Goal: Transaction & Acquisition: Subscribe to service/newsletter

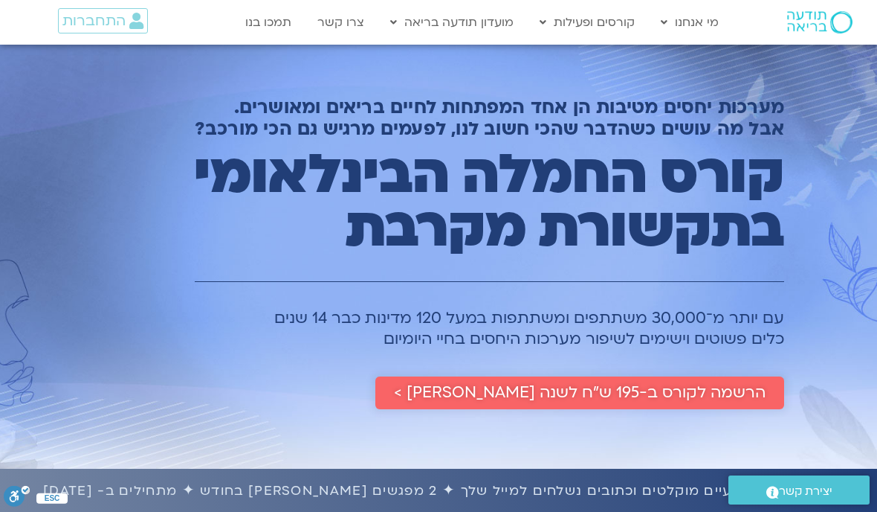
click at [528, 392] on span "הרשמה לקורס ב-195 ש״ח לשנה שלמה >" at bounding box center [580, 393] width 372 height 18
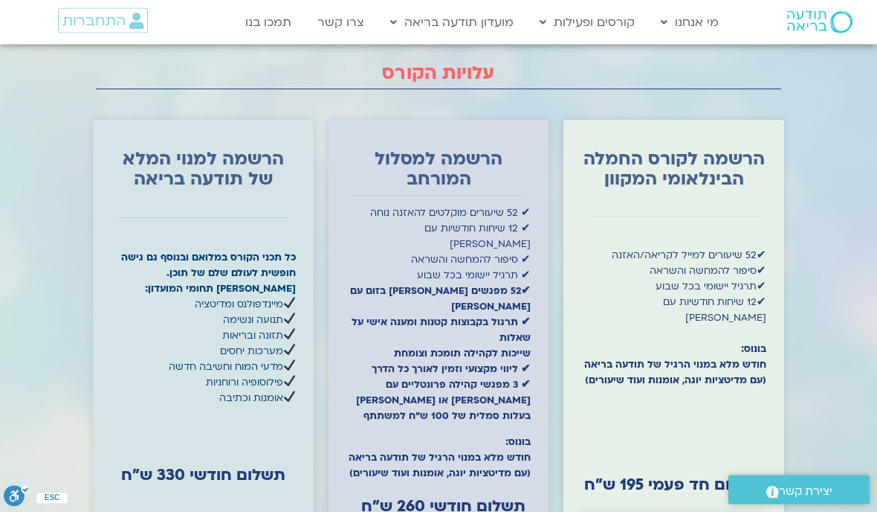
scroll to position [4456, 0]
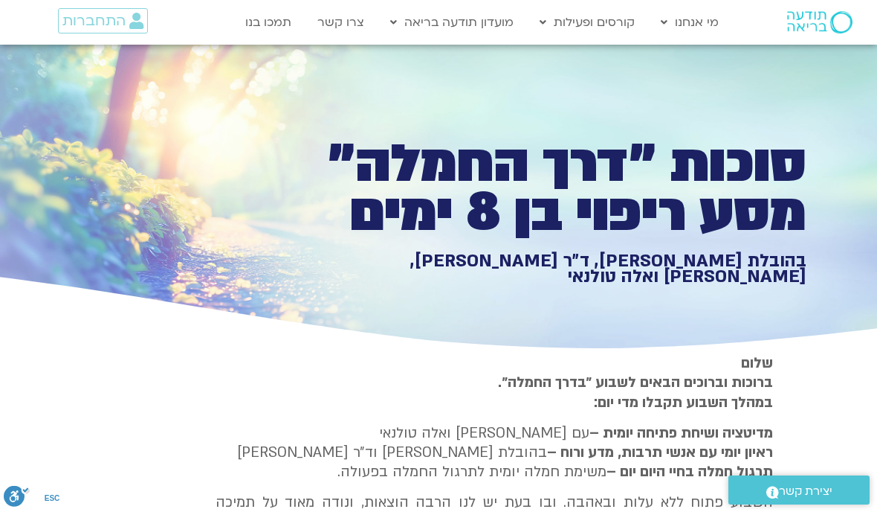
scroll to position [1711, 0]
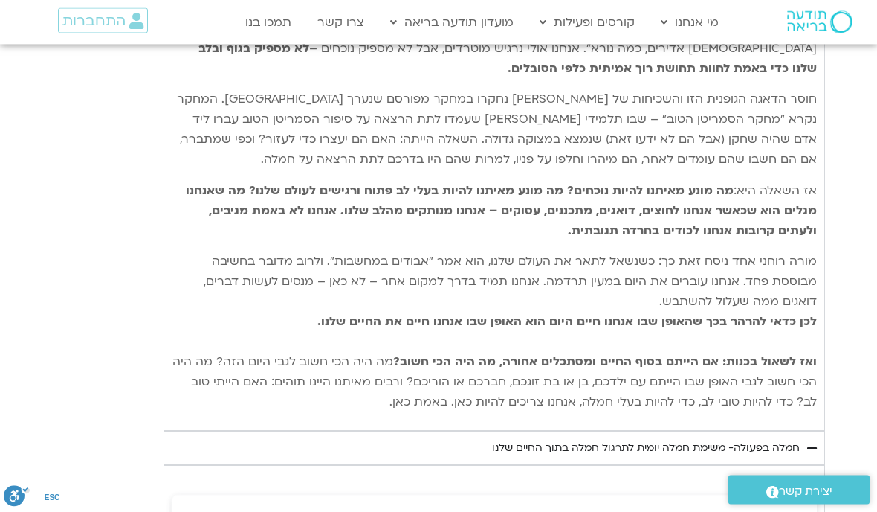
type input "992.52"
type input "2817.733333"
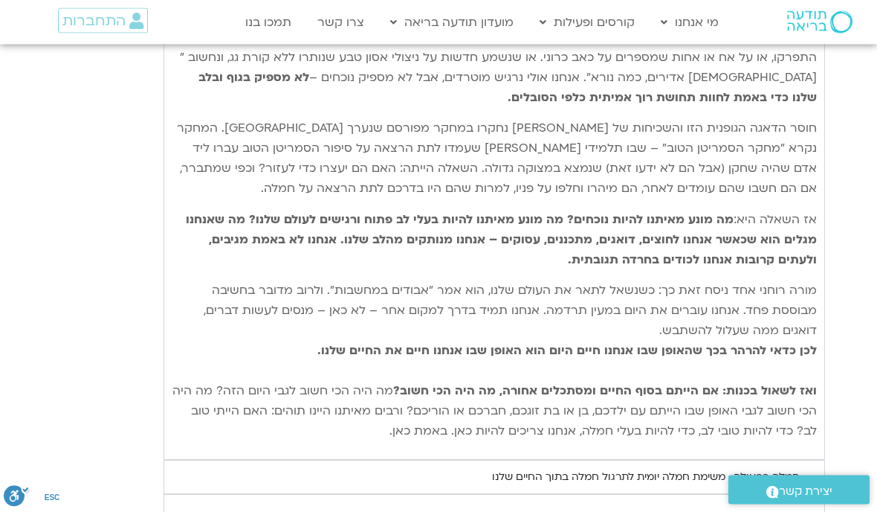
scroll to position [0, 0]
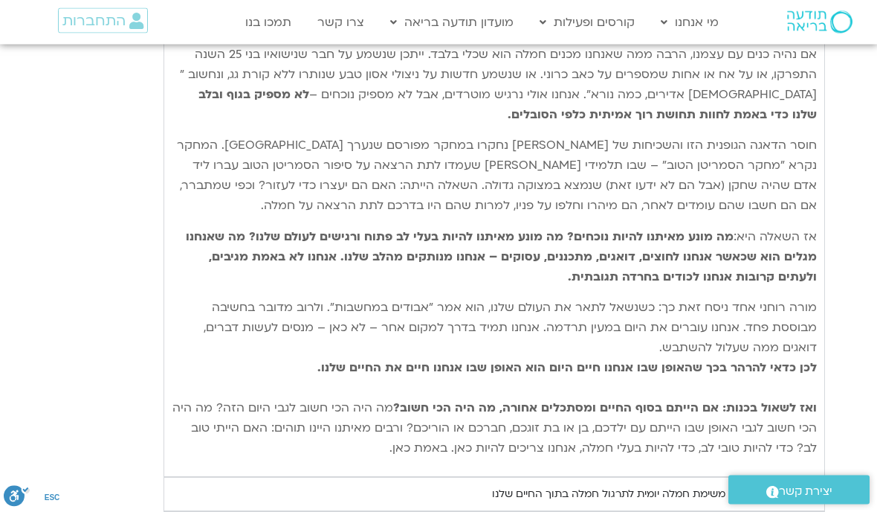
type input "992.52"
type input "2817.733333"
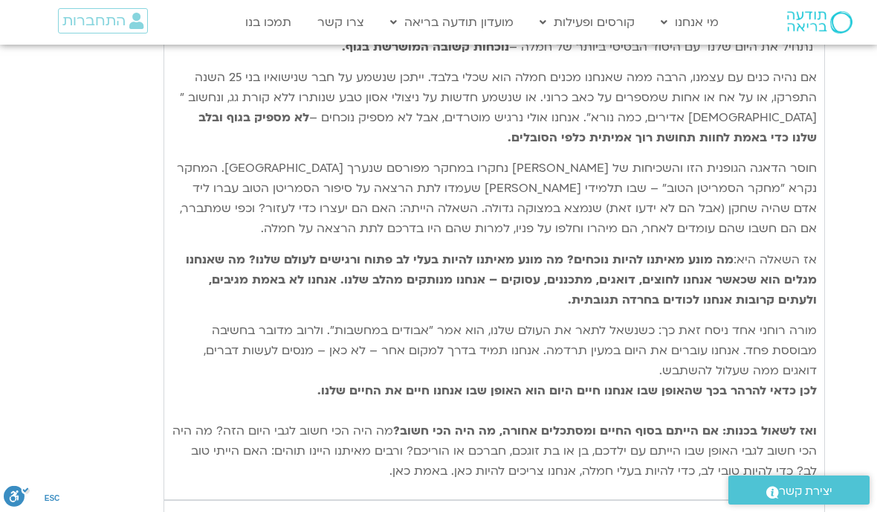
type input "992.52"
type input "2817.733333"
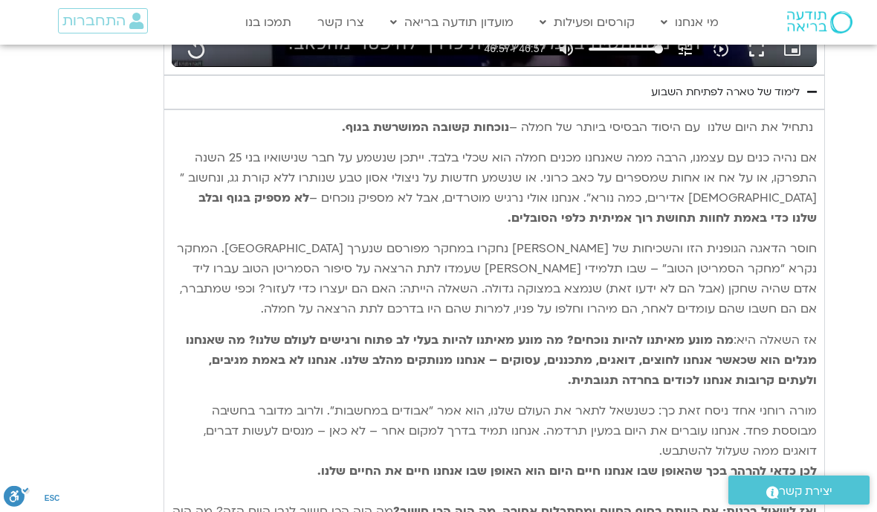
type input "992.52"
type input "2817.733333"
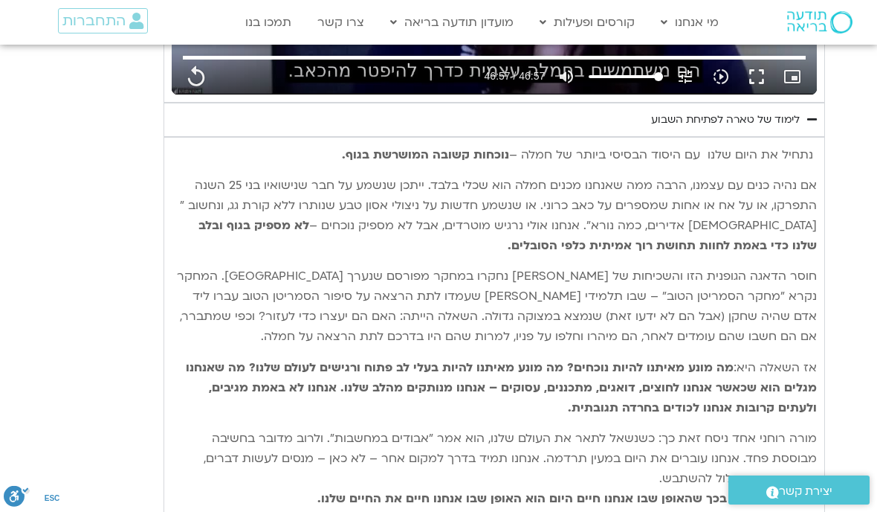
type input "992.52"
type input "2817.733333"
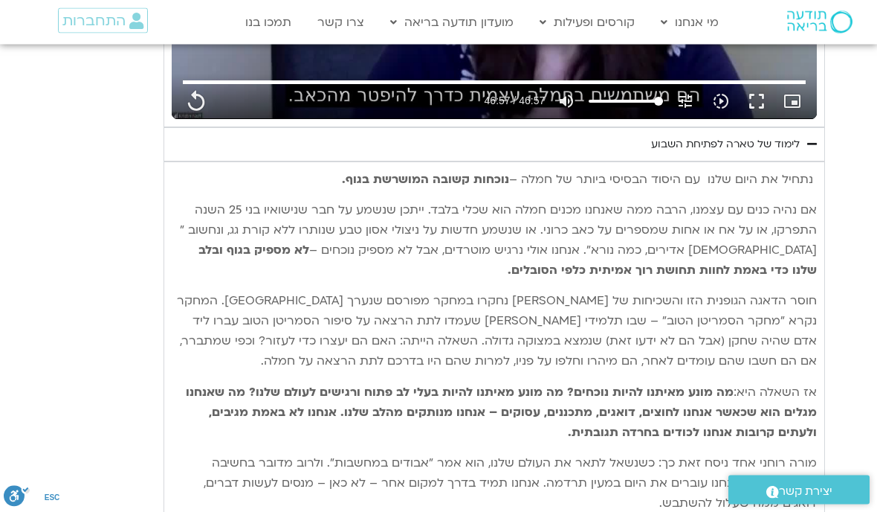
type input "992.52"
type input "2817.733333"
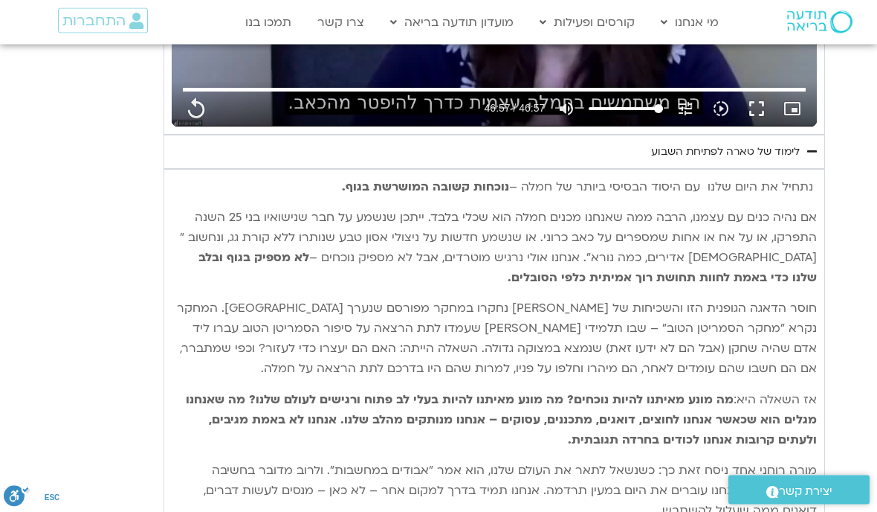
type input "992.52"
type input "2817.733333"
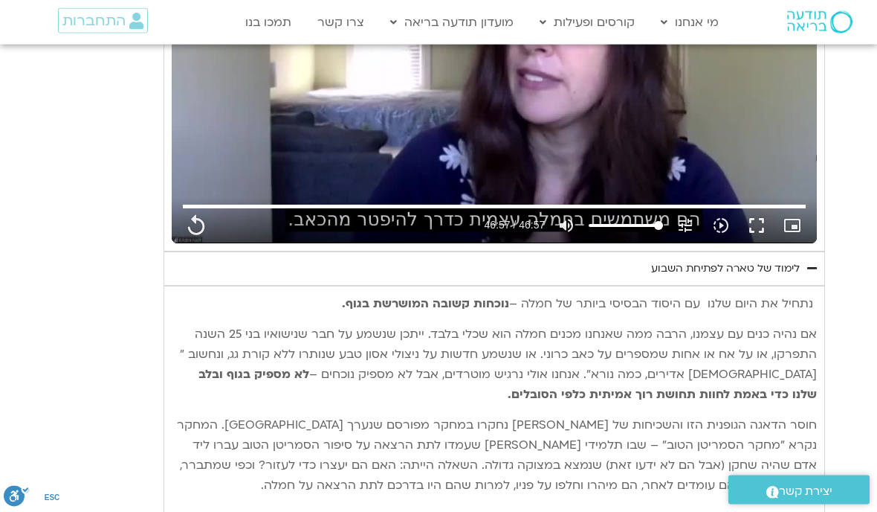
type input "992.52"
type input "2817.733333"
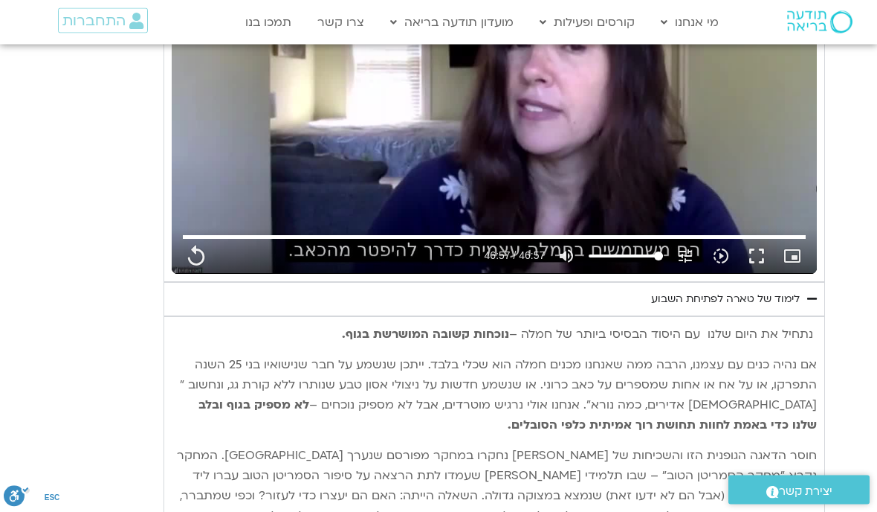
type input "992.52"
type input "2817.733333"
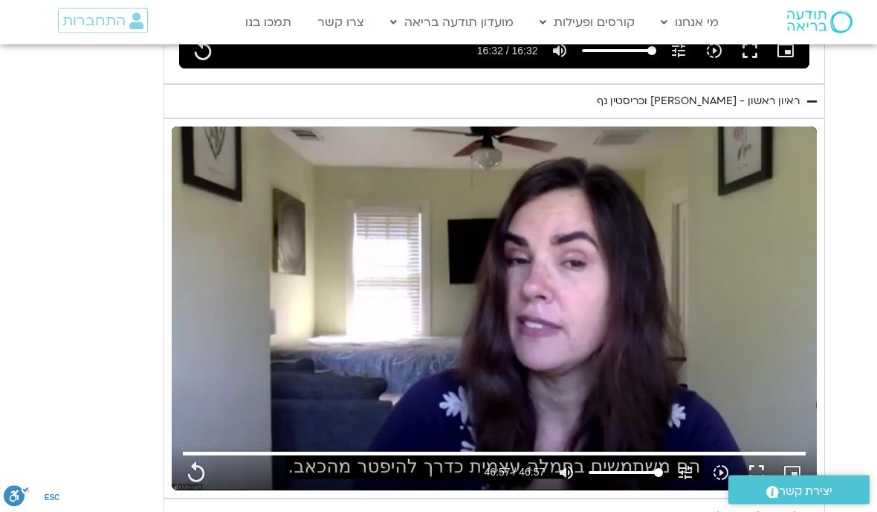
type input "992.52"
type input "2817.733333"
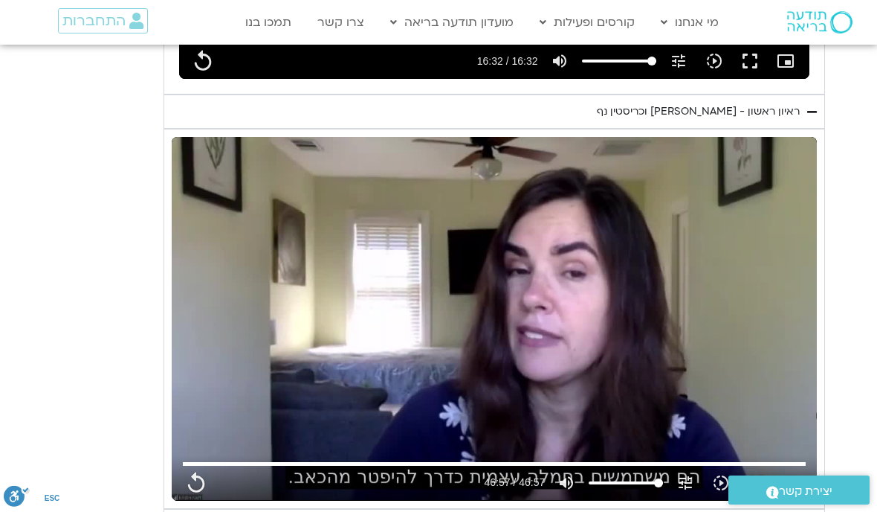
type input "992.52"
type input "2817.733333"
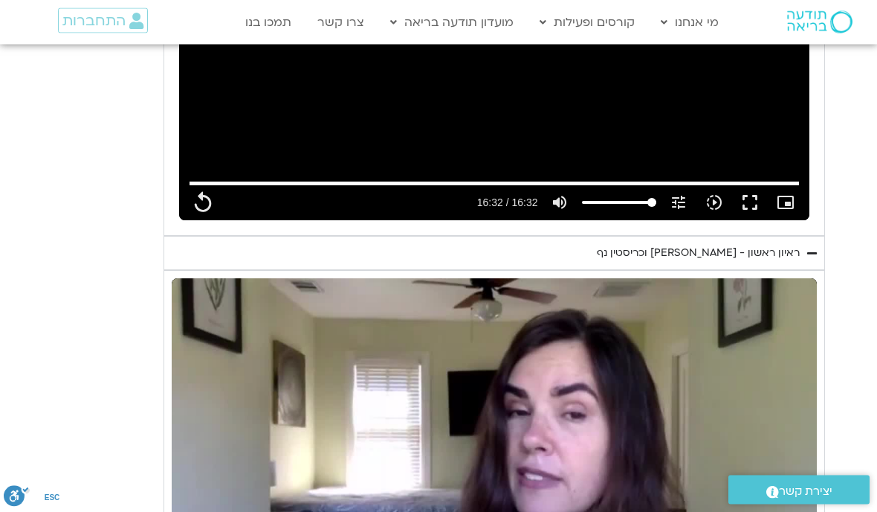
type input "992.52"
type input "2817.733333"
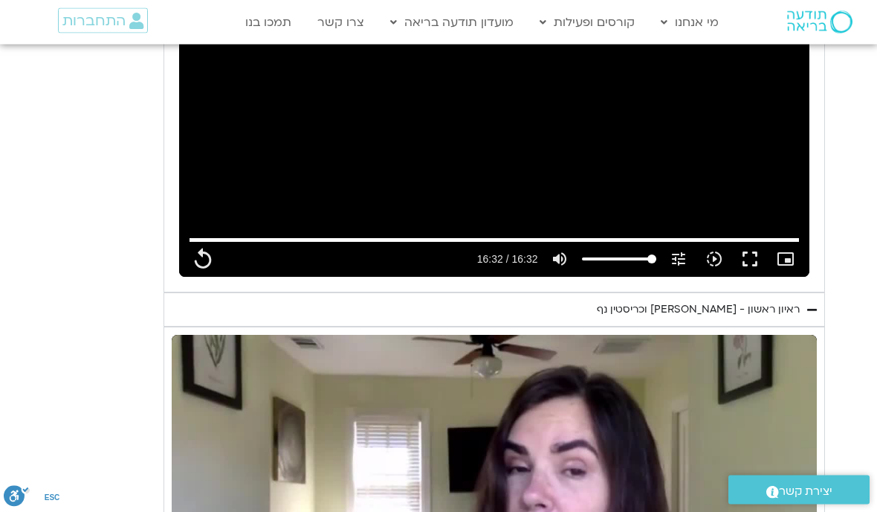
type input "992.52"
type input "2817.733333"
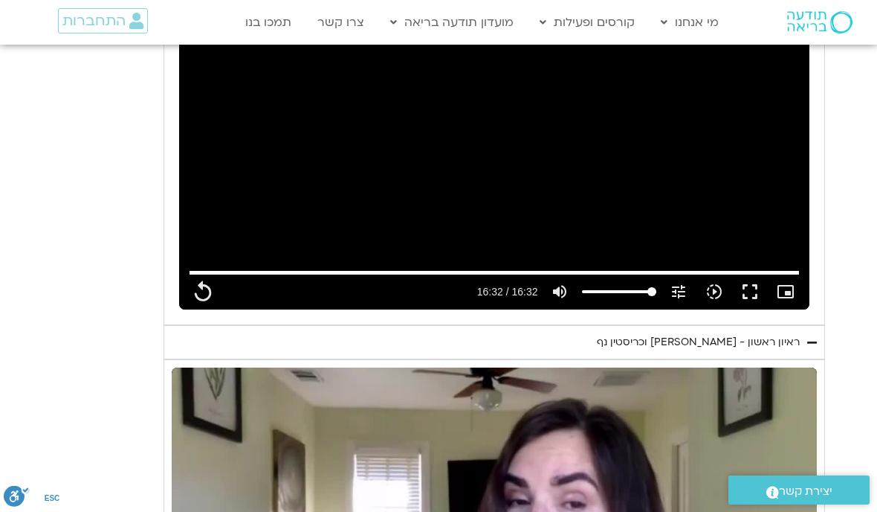
type input "992.52"
type input "2817.733333"
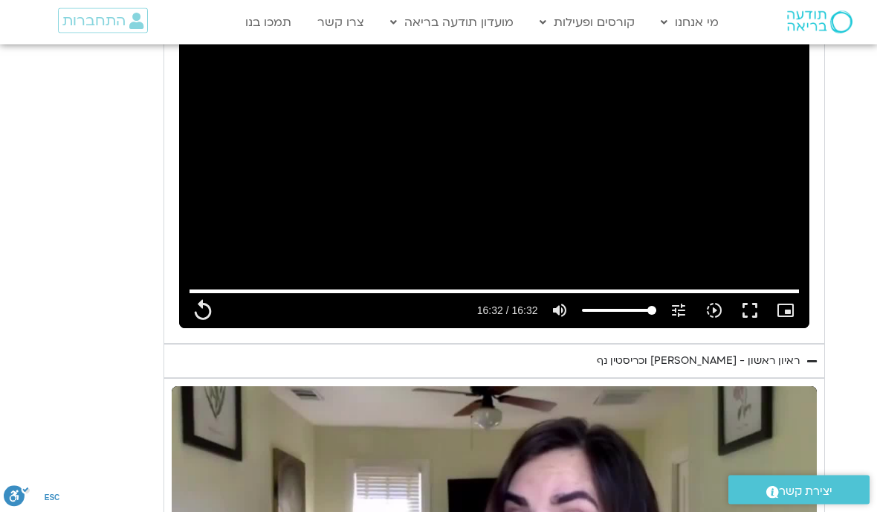
type input "992.52"
type input "2817.733333"
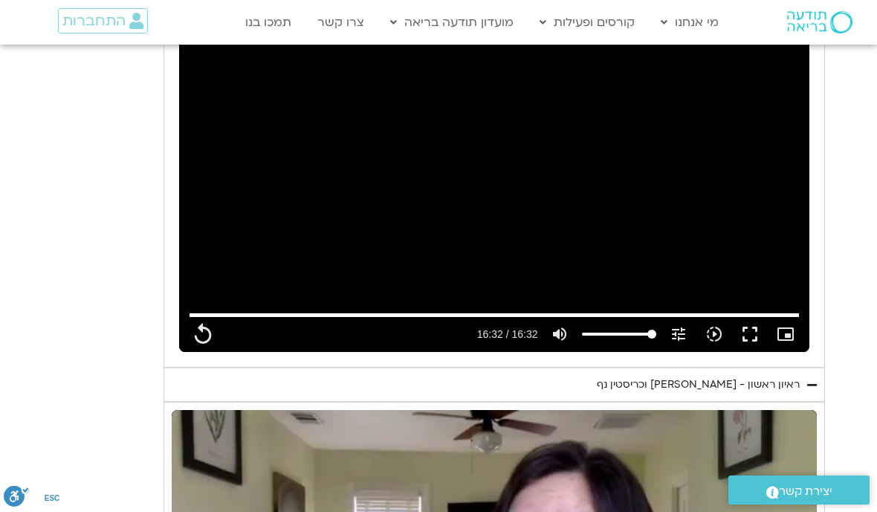
type input "992.52"
type input "2817.733333"
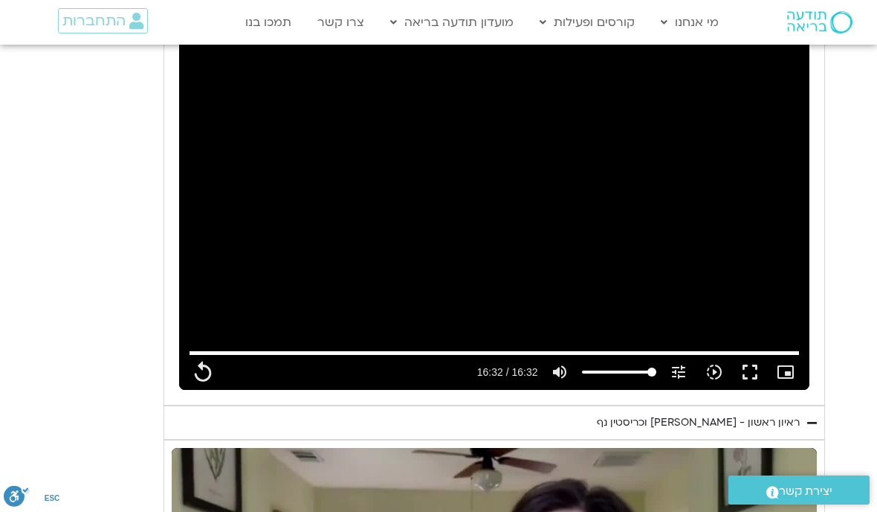
type input "992.52"
type input "2817.733333"
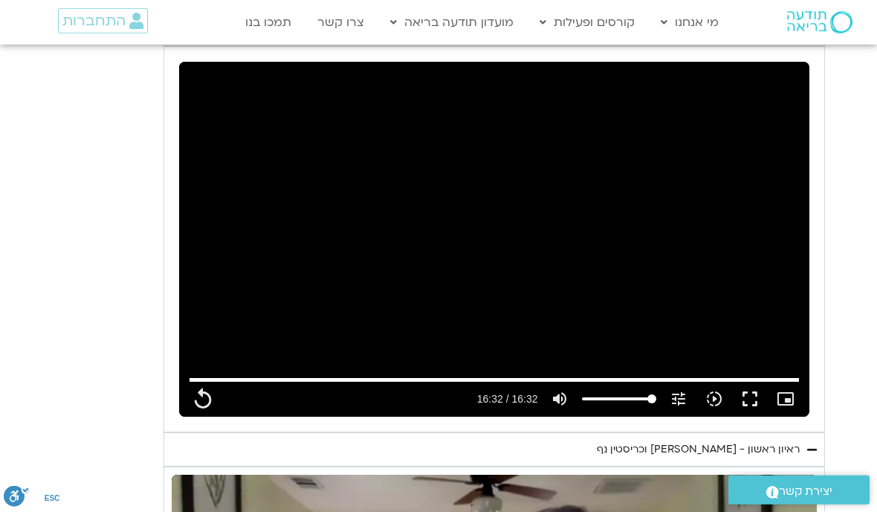
type input "992.52"
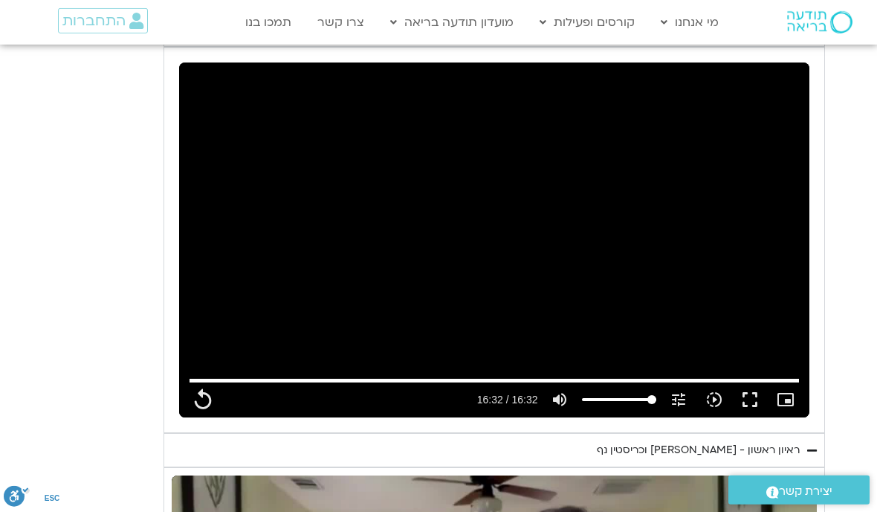
type input "2817.733333"
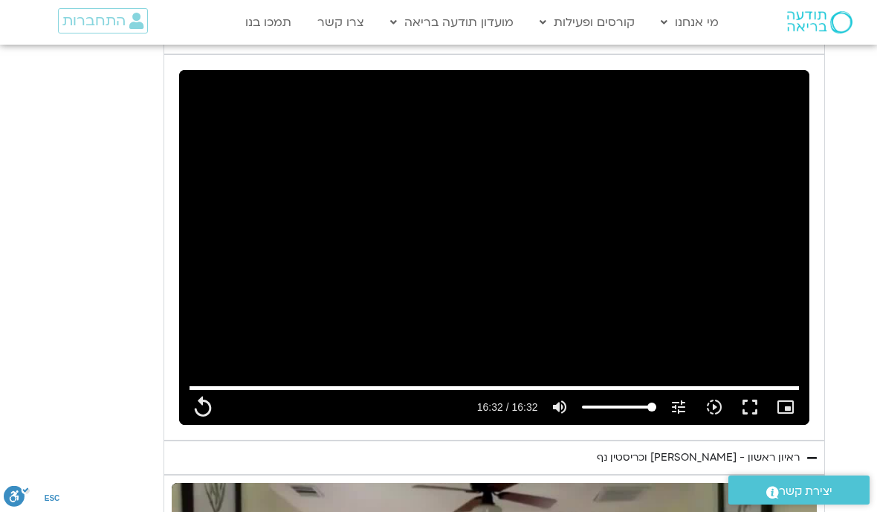
type input "992.52"
type input "2817.733333"
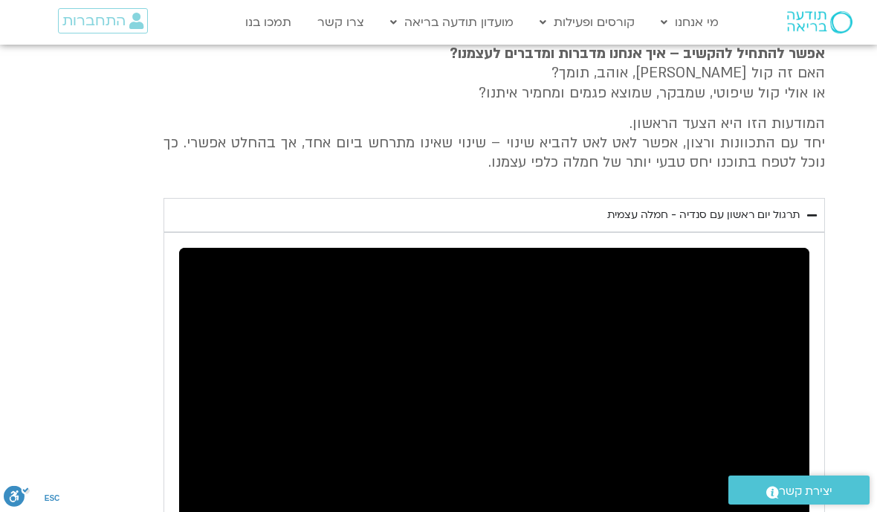
type input "992.52"
type input "2817.733333"
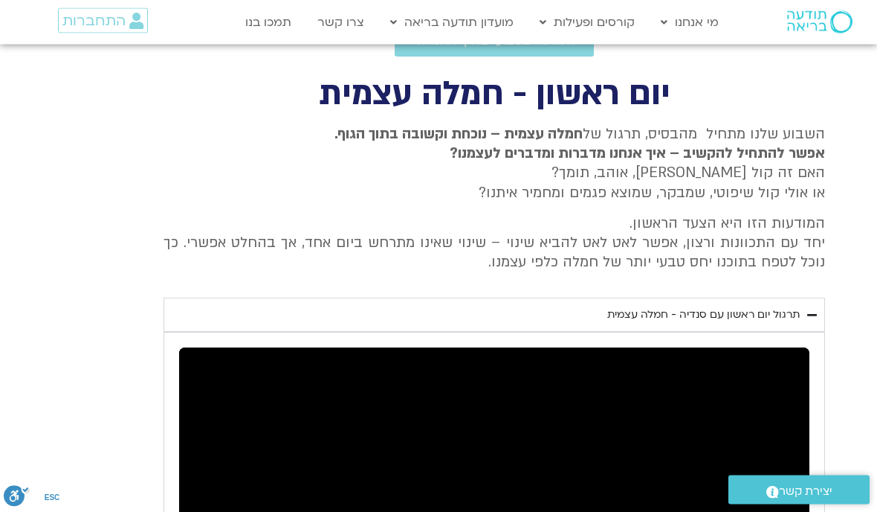
type input "992.52"
type input "2817.733333"
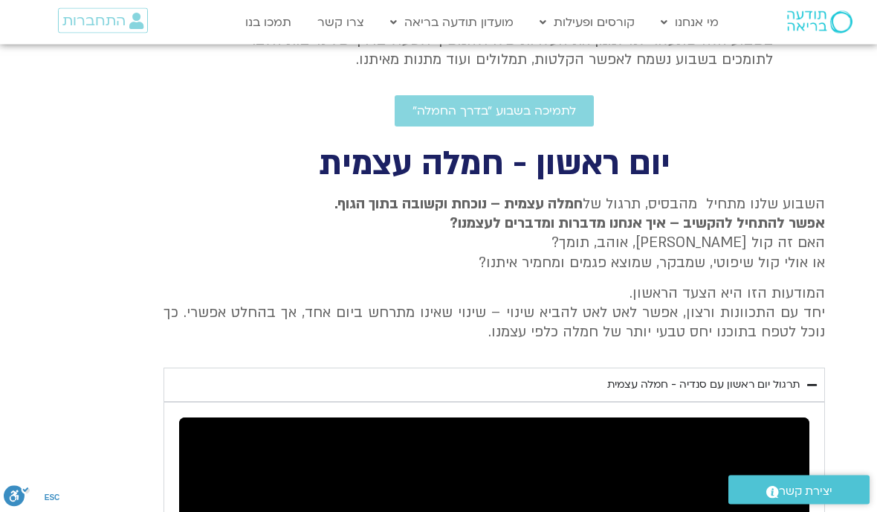
type input "992.52"
type input "2817.733333"
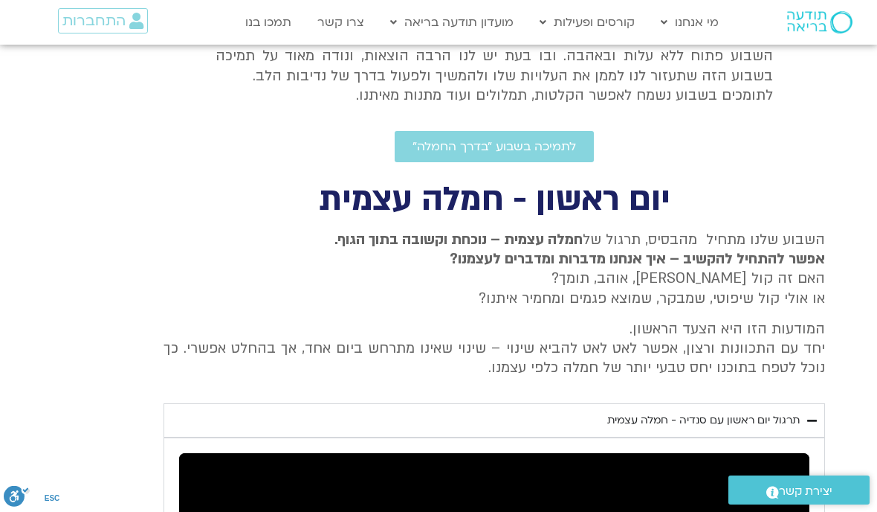
type input "992.52"
type input "2817.733333"
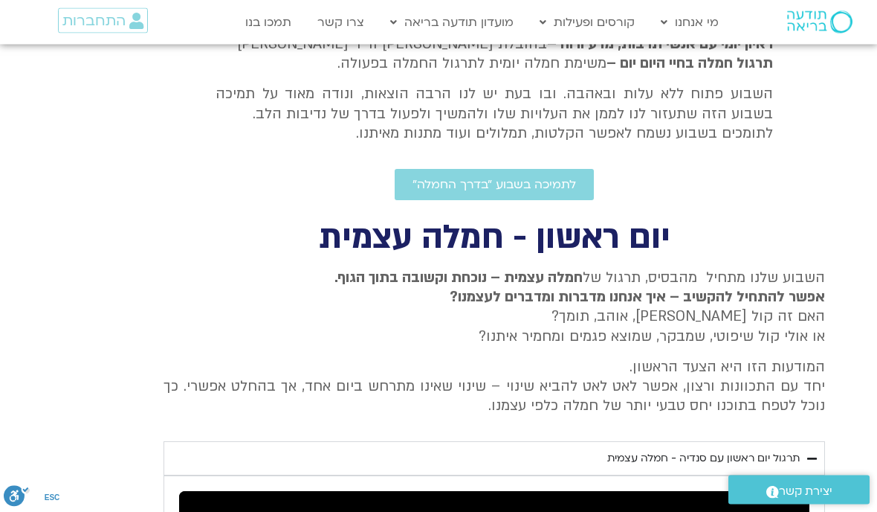
type input "992.52"
type input "2817.733333"
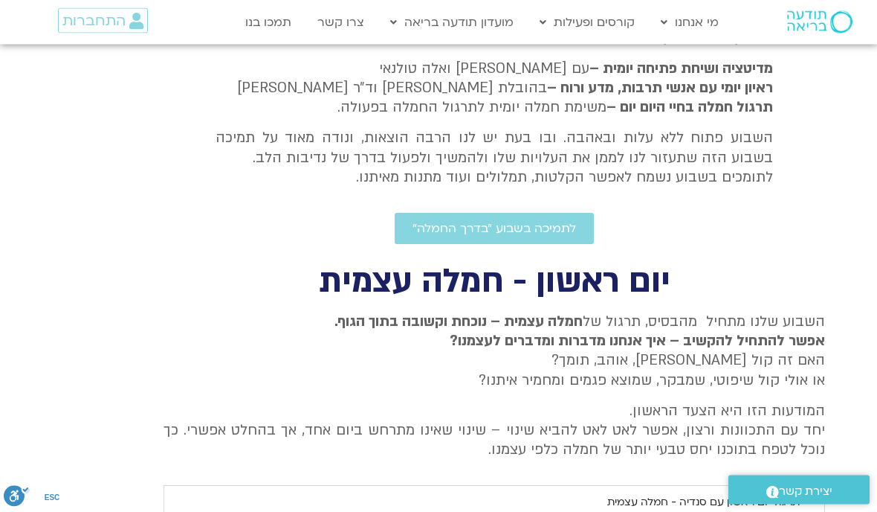
type input "992.52"
type input "2817.733333"
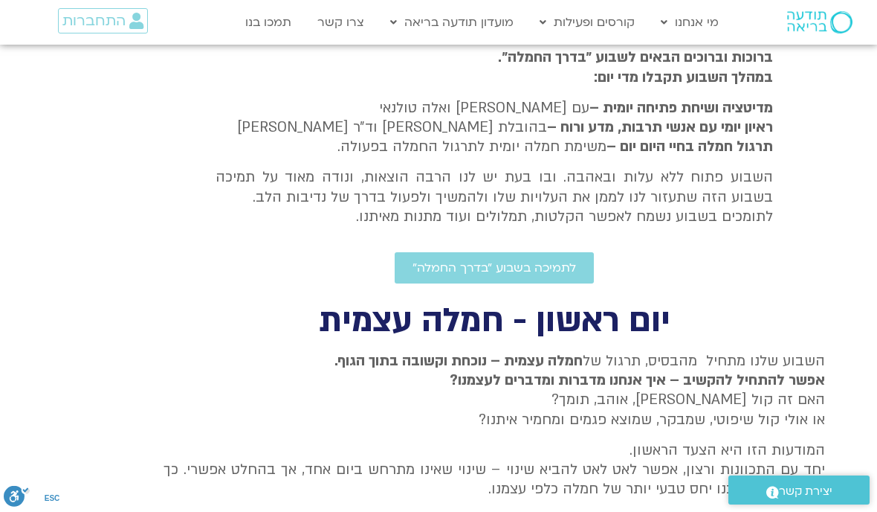
type input "992.52"
type input "2817.733333"
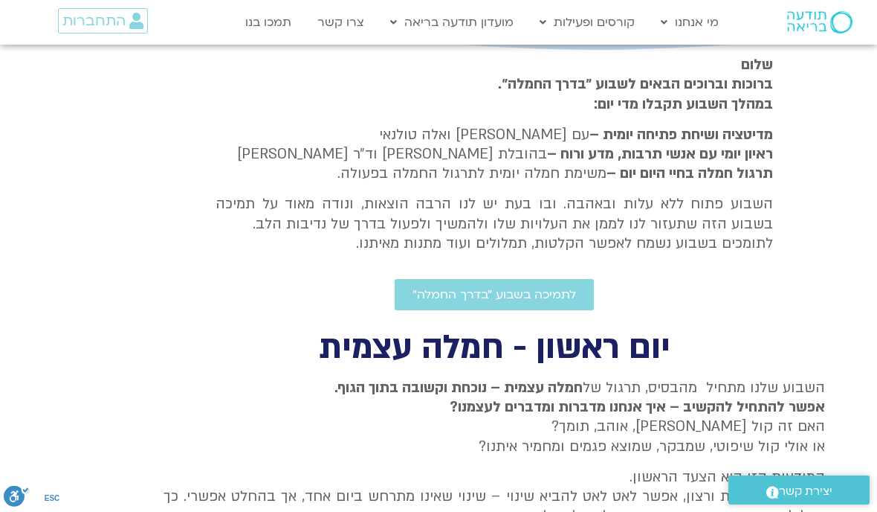
type input "992.52"
type input "2817.733333"
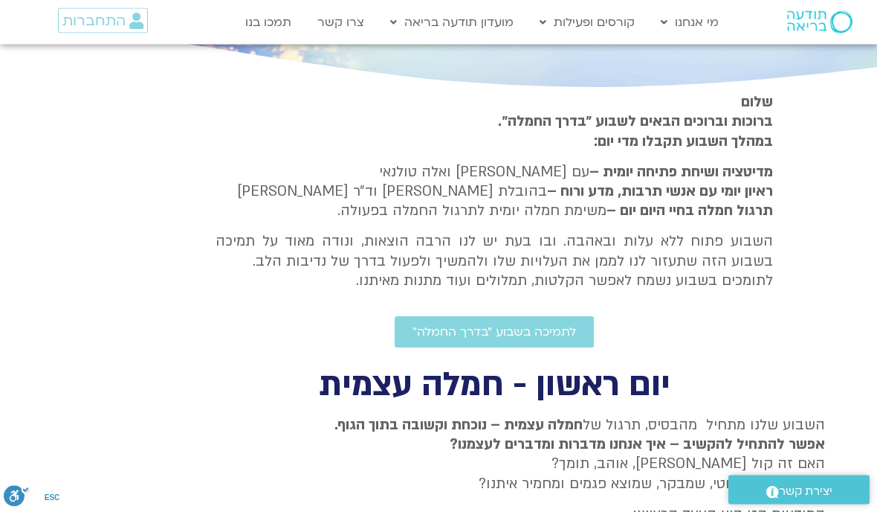
type input "992.52"
type input "2817.733333"
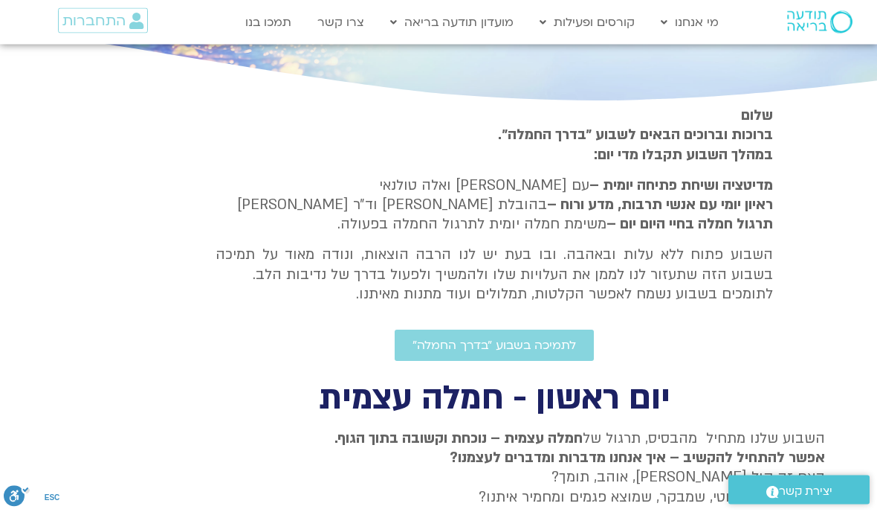
type input "992.52"
type input "2817.733333"
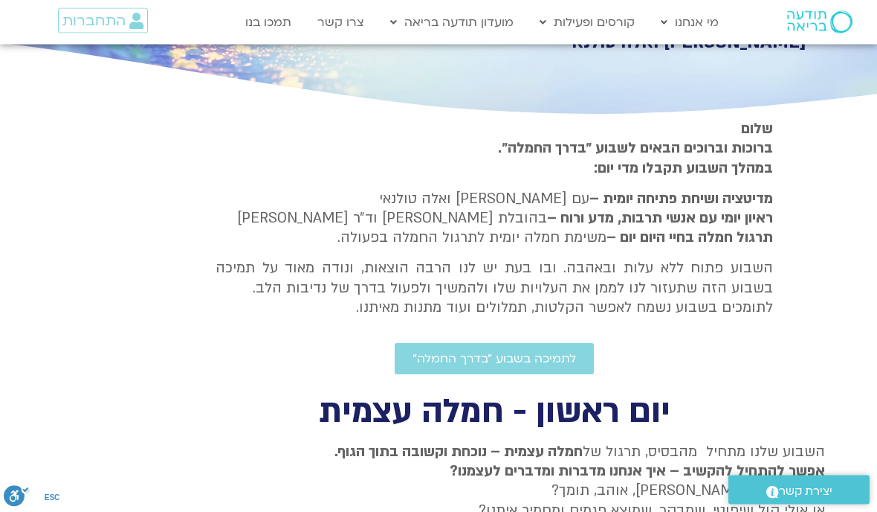
type input "992.52"
type input "2817.733333"
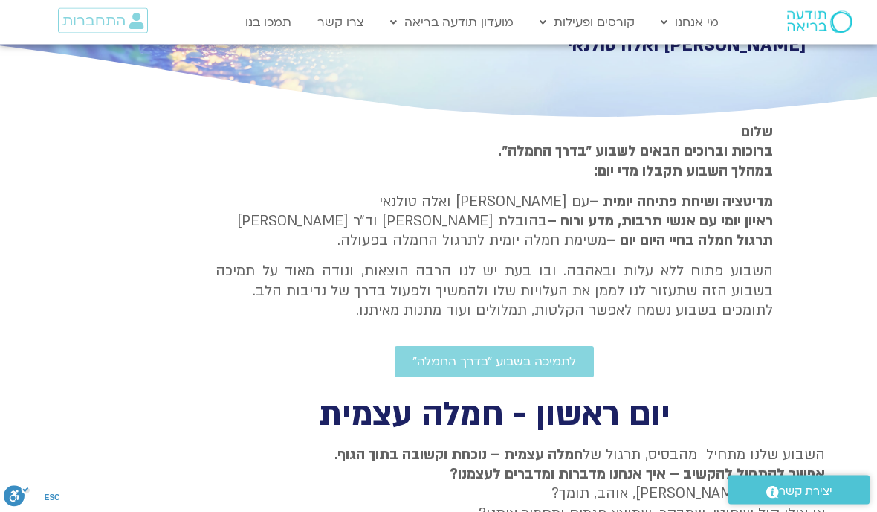
type input "992.52"
type input "2817.733333"
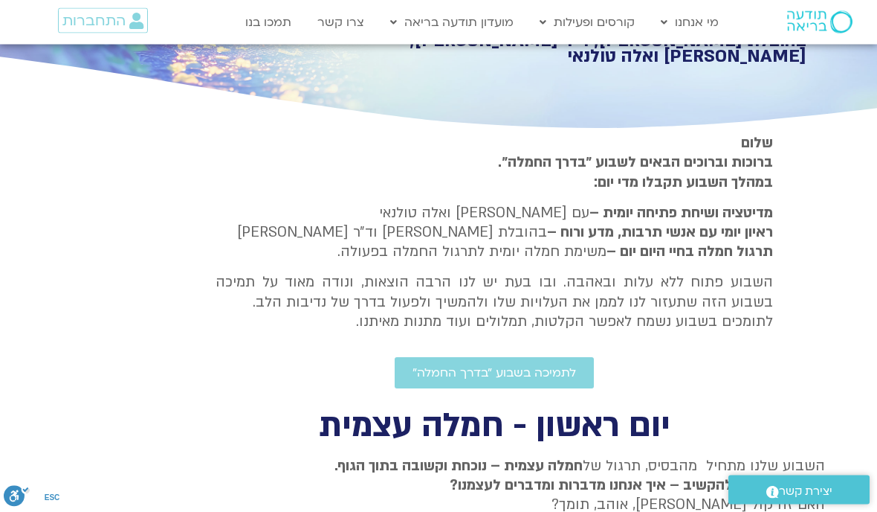
type input "992.52"
type input "2817.733333"
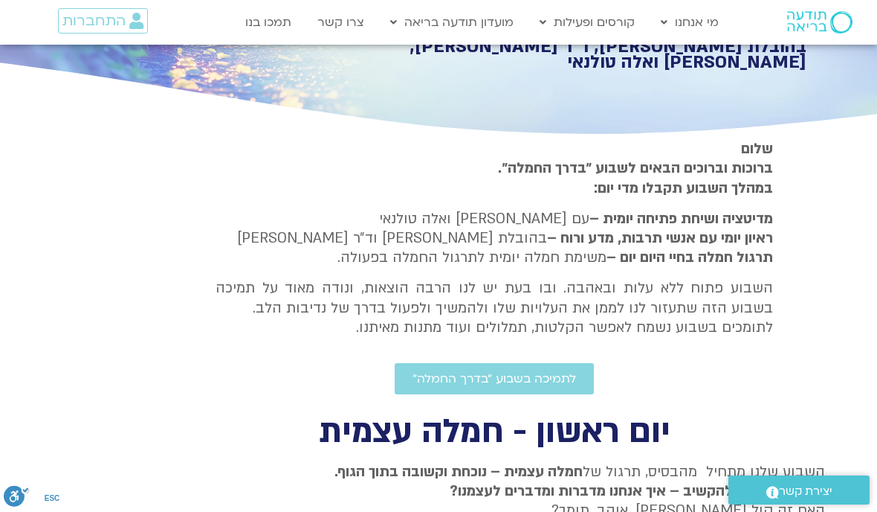
type input "992.52"
type input "2817.733333"
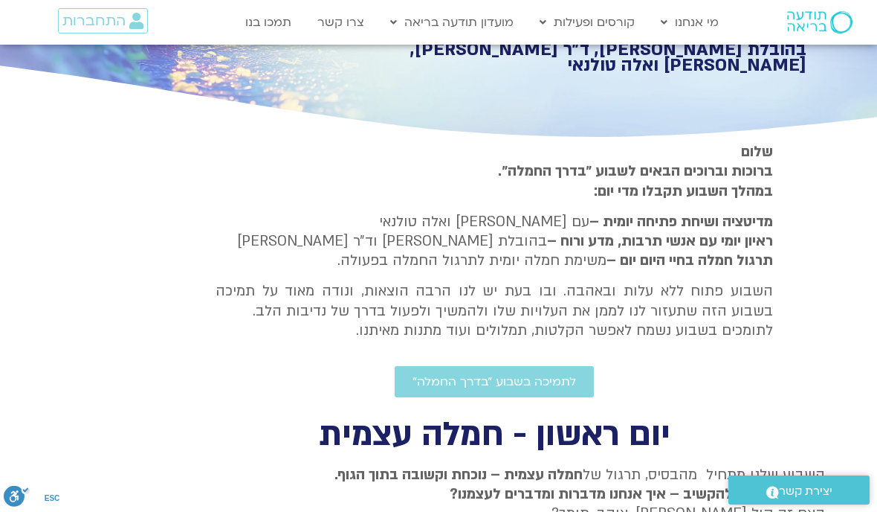
type input "992.52"
type input "2817.733333"
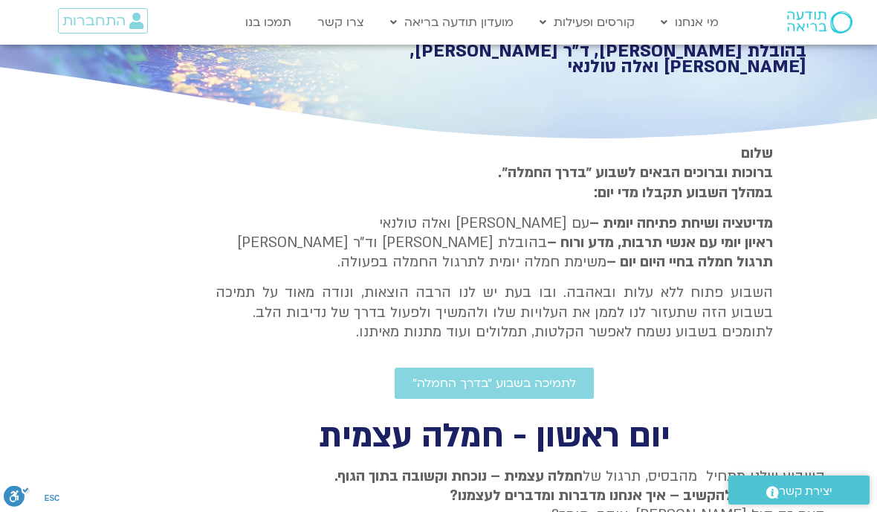
type input "992.52"
type input "2817.733333"
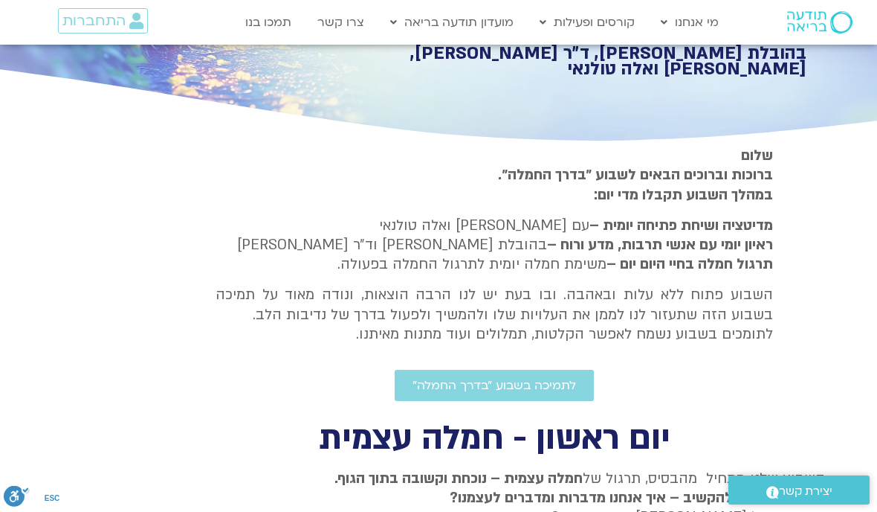
type input "992.52"
type input "2817.733333"
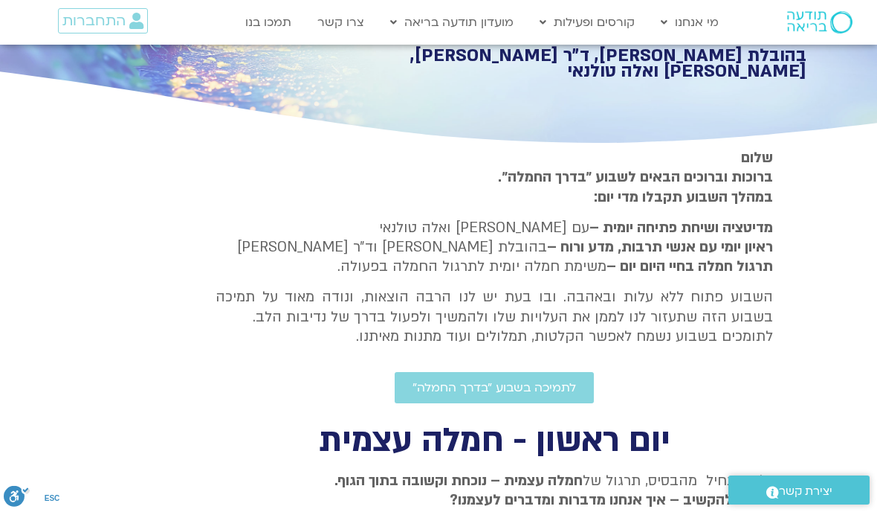
type input "992.52"
type input "2817.733333"
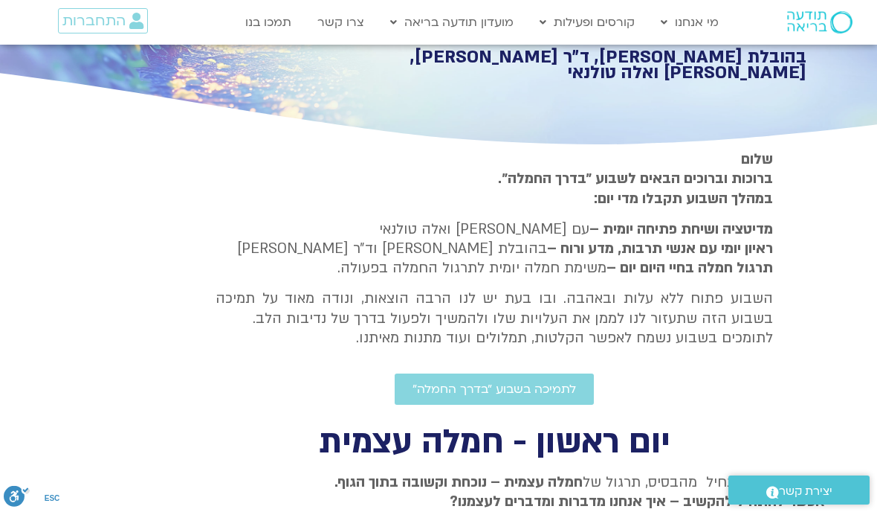
type input "992.52"
type input "2817.733333"
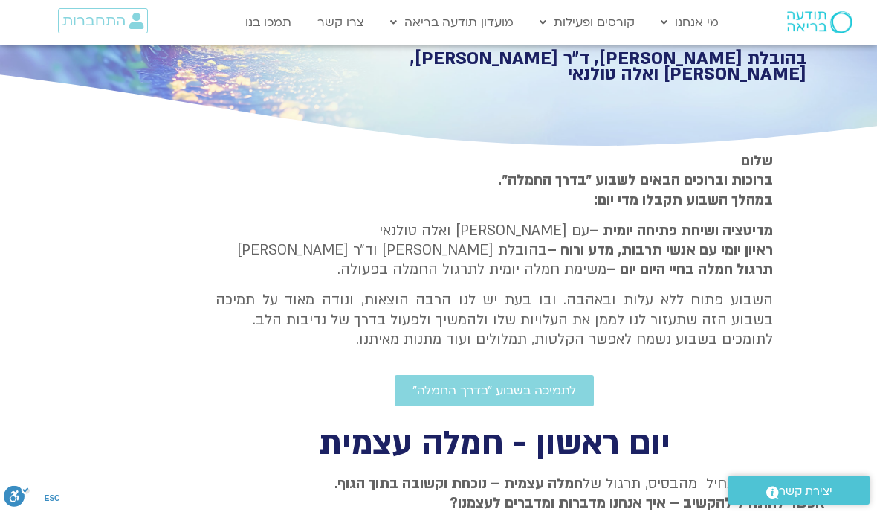
type input "992.52"
type input "2817.733333"
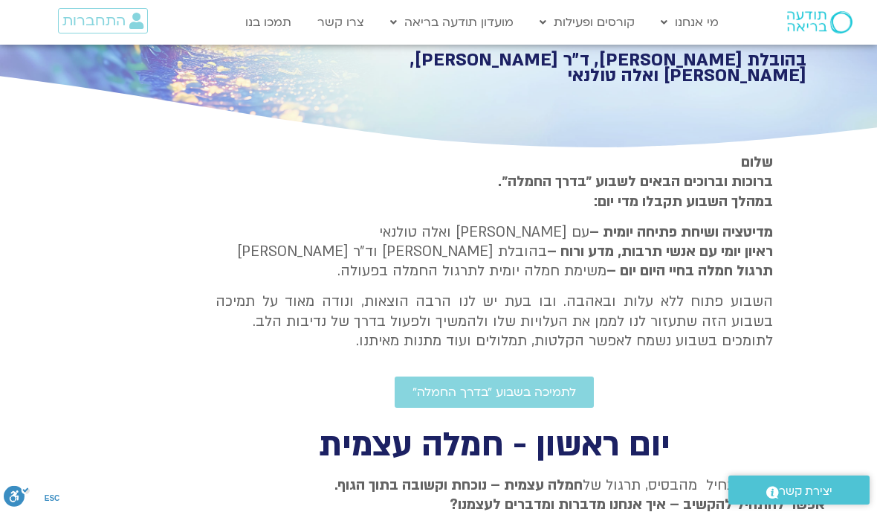
type input "992.52"
type input "2817.733333"
type input "992.52"
type input "2817.733333"
type input "992.52"
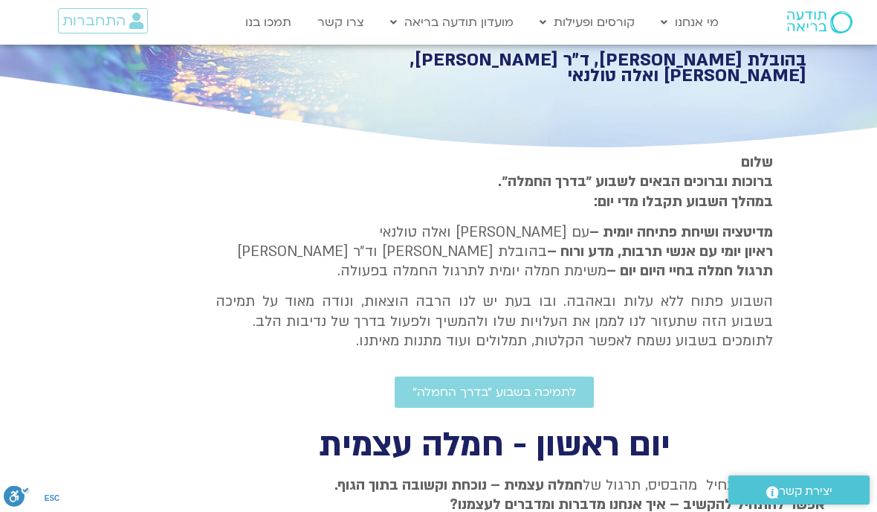
type input "2817.733333"
type input "992.52"
type input "2817.733333"
type input "992.52"
type input "2817.733333"
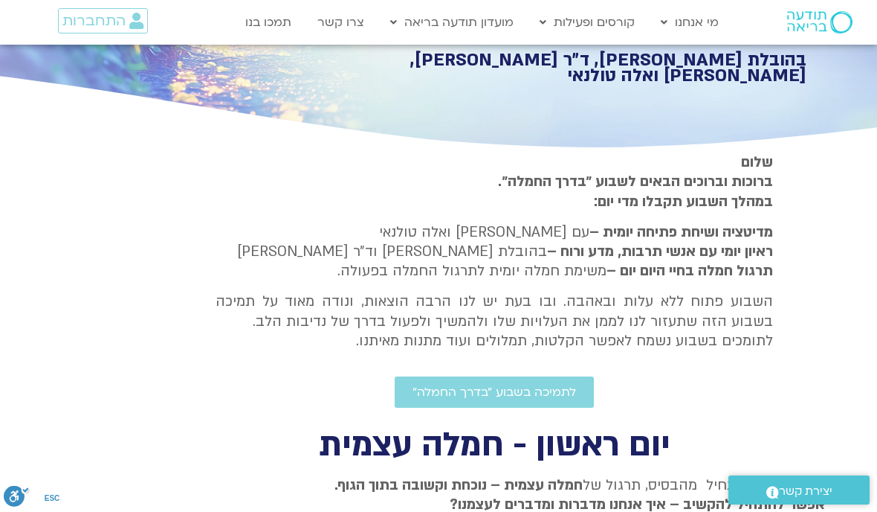
type input "992.52"
type input "2817.733333"
type input "992.52"
type input "2817.733333"
type input "992.52"
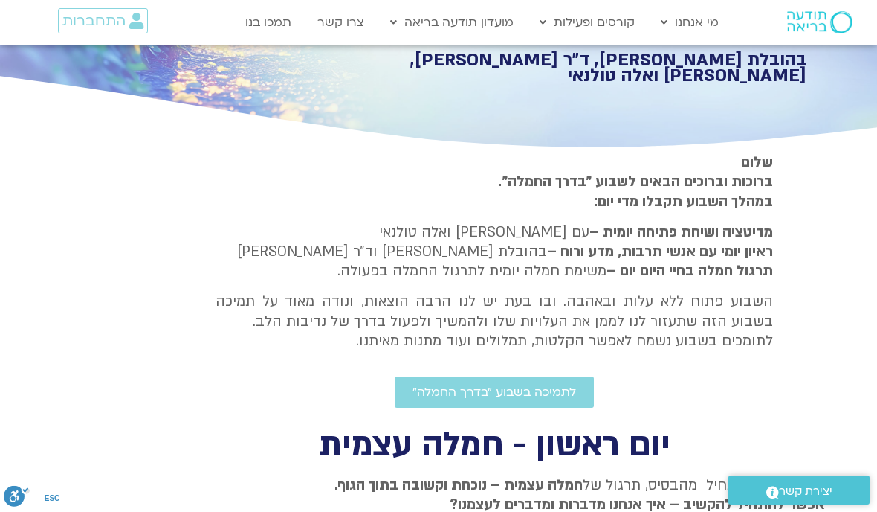
type input "2817.733333"
type input "992.52"
type input "2817.733333"
type input "992.52"
type input "2817.733333"
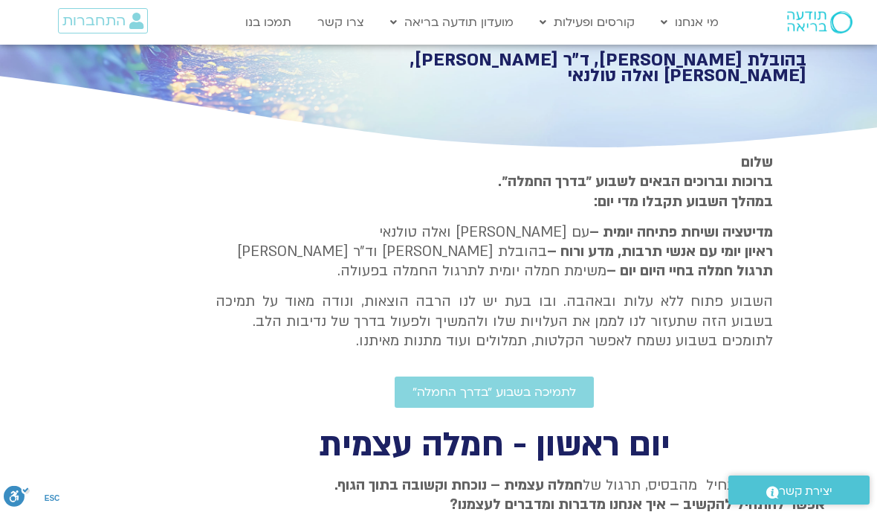
type input "992.52"
type input "2817.733333"
type input "992.52"
type input "2817.733333"
type input "992.52"
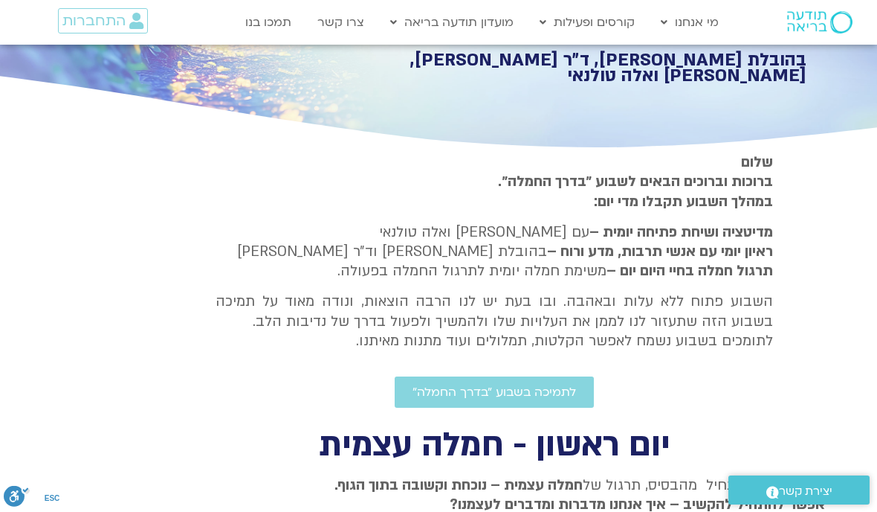
type input "2817.733333"
type input "992.52"
type input "2817.733333"
type input "992.52"
type input "2817.733333"
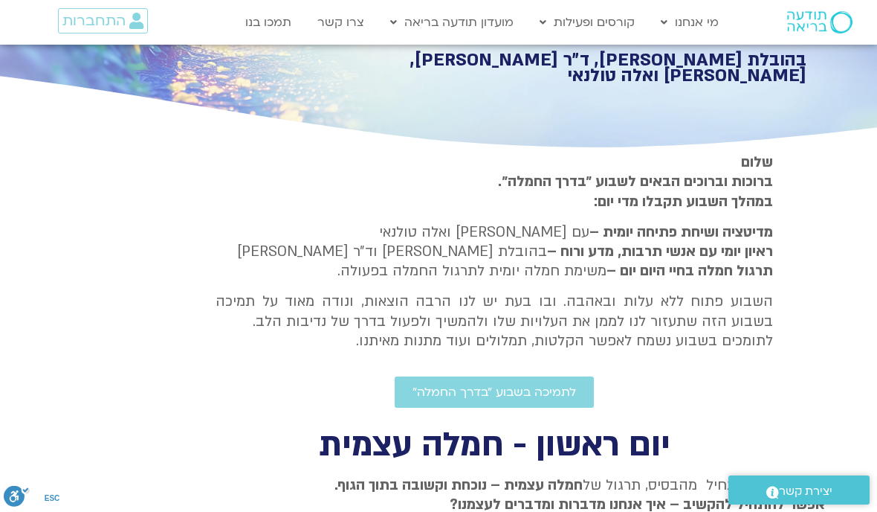
type input "992.52"
type input "2817.733333"
type input "992.52"
type input "2817.733333"
type input "992.52"
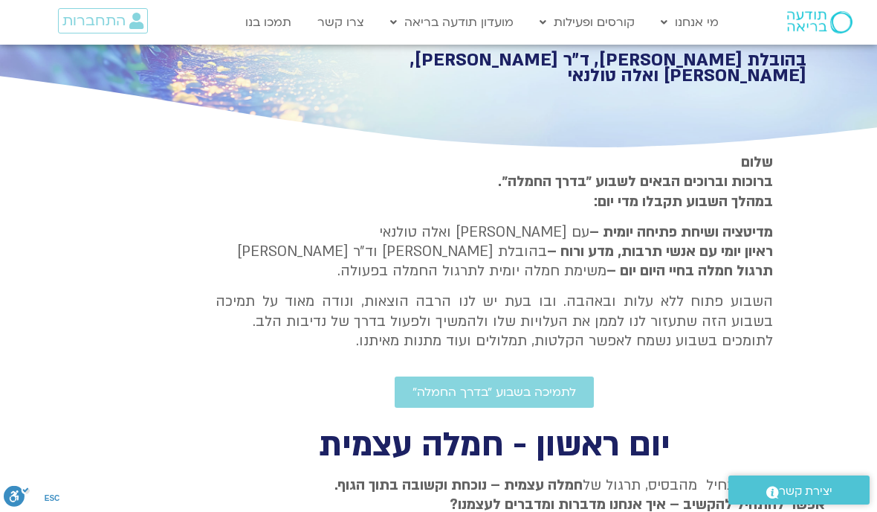
type input "2817.733333"
type input "992.52"
type input "2817.733333"
type input "992.52"
type input "2817.733333"
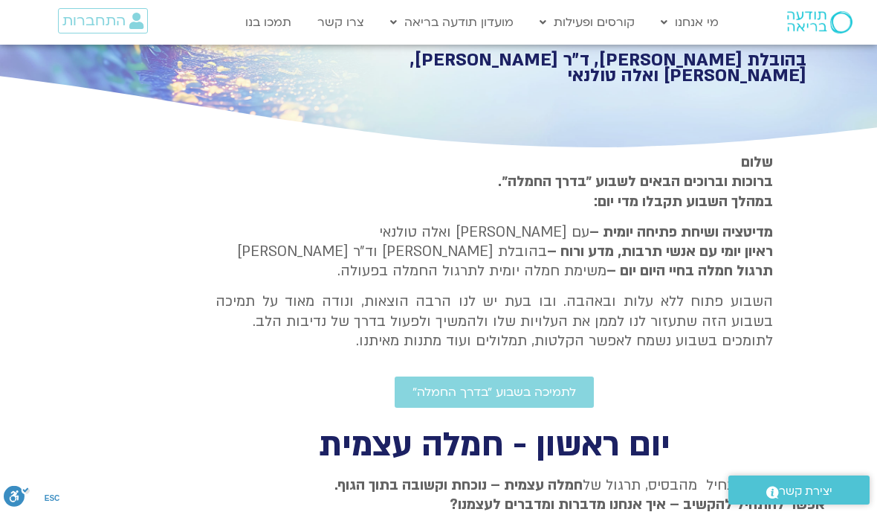
type input "992.52"
type input "2817.733333"
type input "992.52"
type input "2817.733333"
type input "992.52"
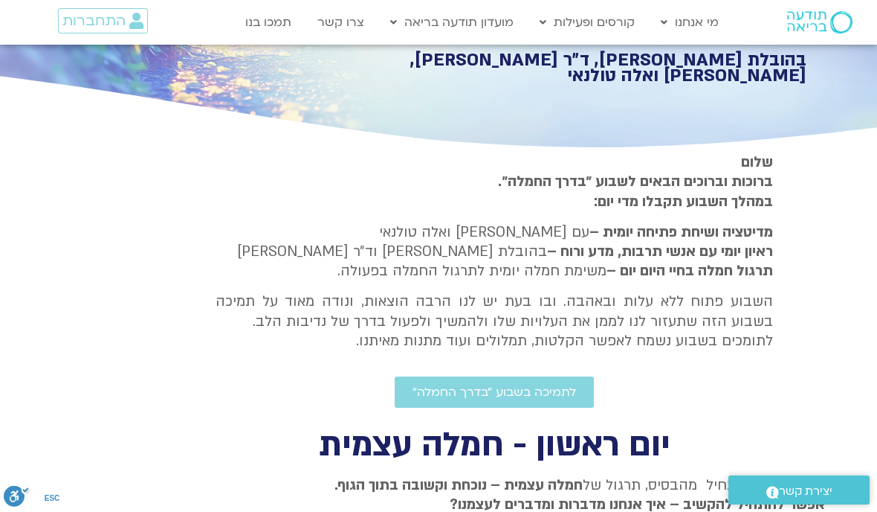
type input "2817.733333"
type input "992.52"
type input "2817.733333"
type input "992.52"
type input "2817.733333"
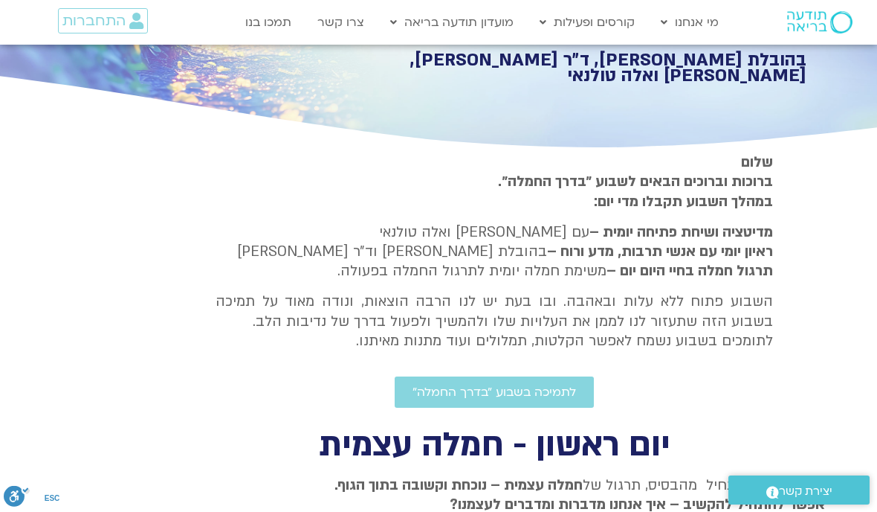
type input "992.52"
type input "2817.733333"
type input "992.52"
type input "2817.733333"
type input "992.52"
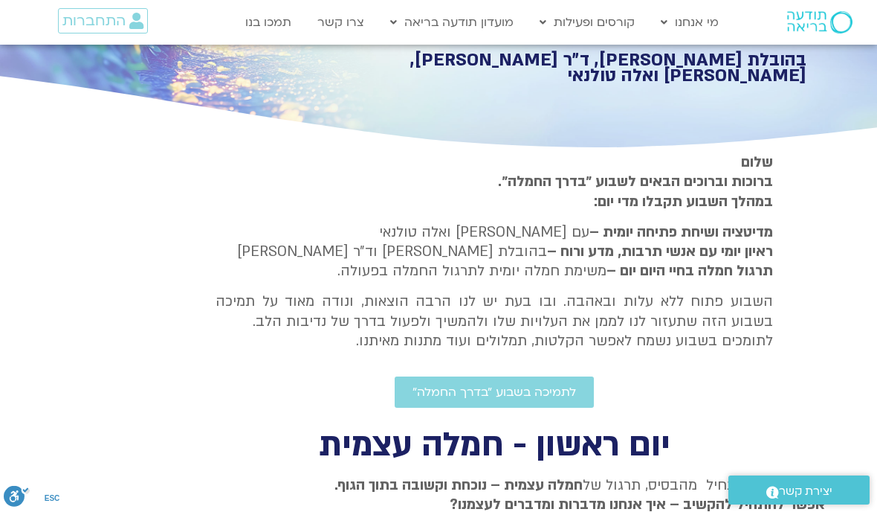
type input "2817.733333"
type input "992.52"
type input "2817.733333"
type input "992.52"
type input "2817.733333"
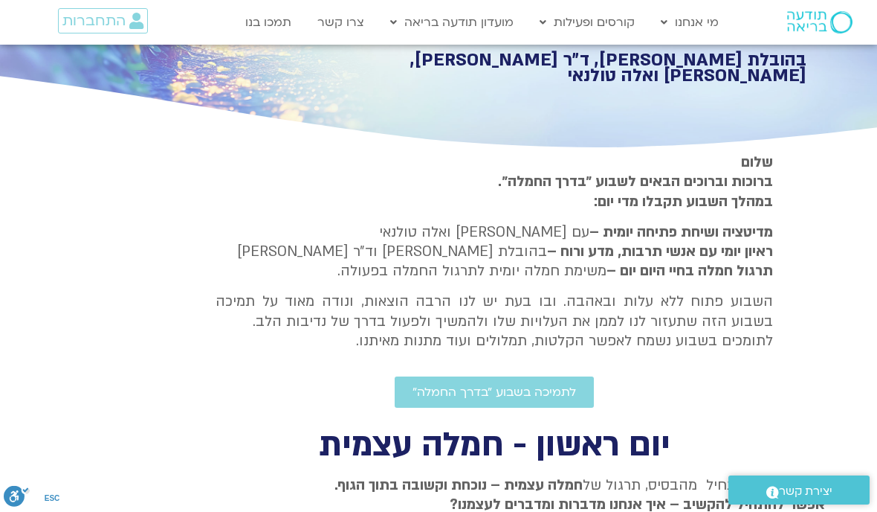
type input "992.52"
type input "2817.733333"
type input "992.52"
type input "2817.733333"
type input "992.52"
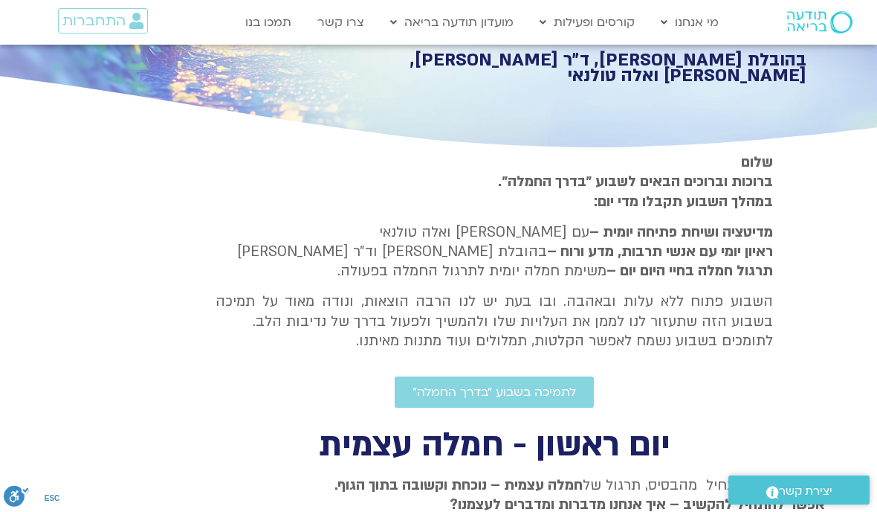
type input "2817.733333"
type input "992.52"
type input "2817.733333"
type input "992.52"
type input "2817.733333"
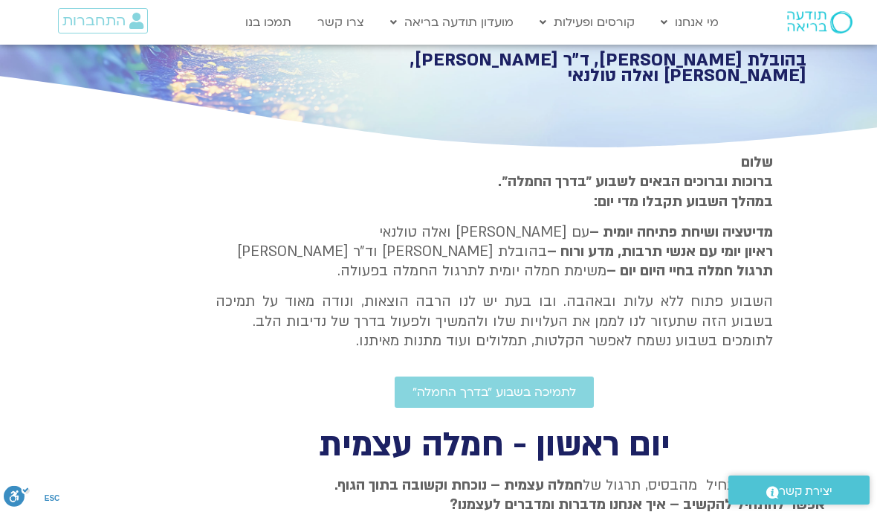
type input "992.52"
type input "2817.733333"
type input "992.52"
type input "2817.733333"
type input "992.52"
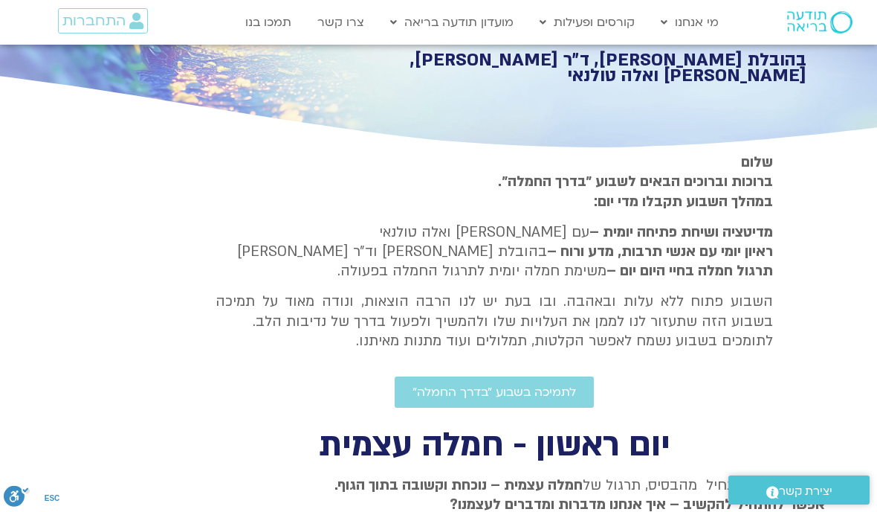
type input "2817.733333"
type input "992.52"
type input "2817.733333"
type input "992.52"
type input "2817.733333"
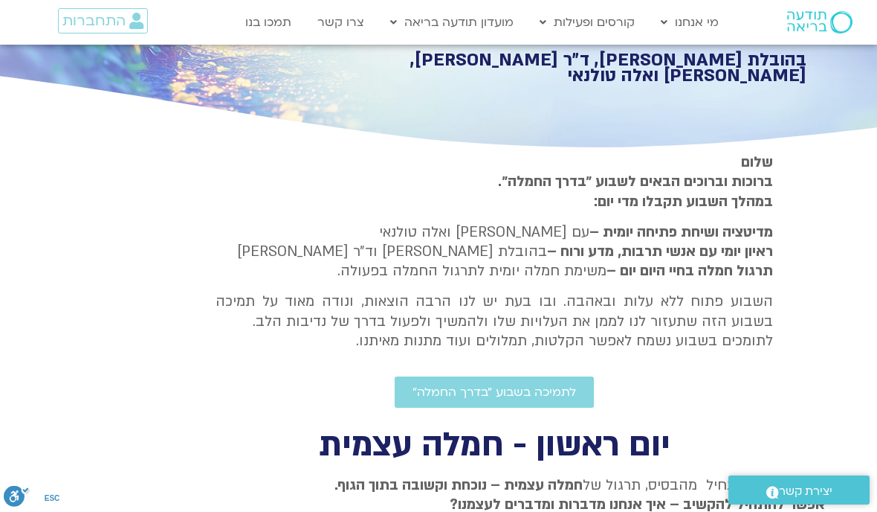
type input "992.52"
type input "2817.733333"
type input "992.52"
type input "2817.733333"
type input "992.52"
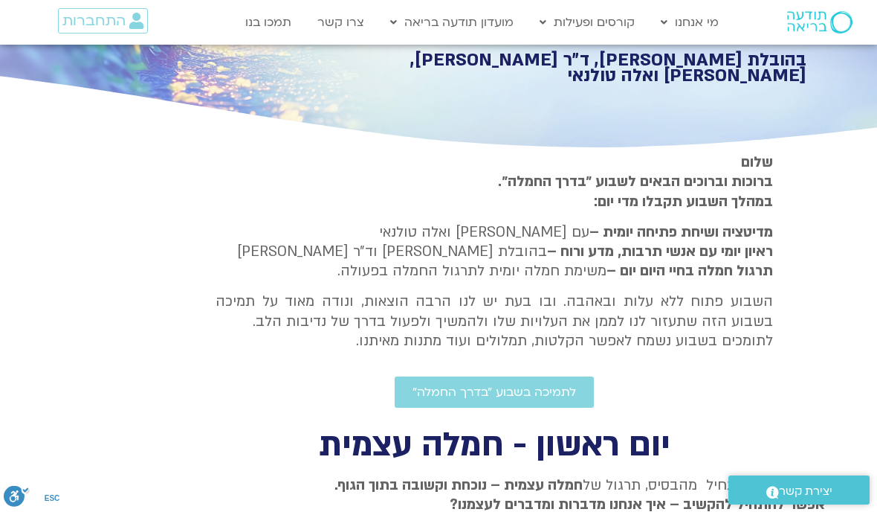
type input "2817.733333"
type input "992.52"
type input "2817.733333"
type input "992.52"
type input "2817.733333"
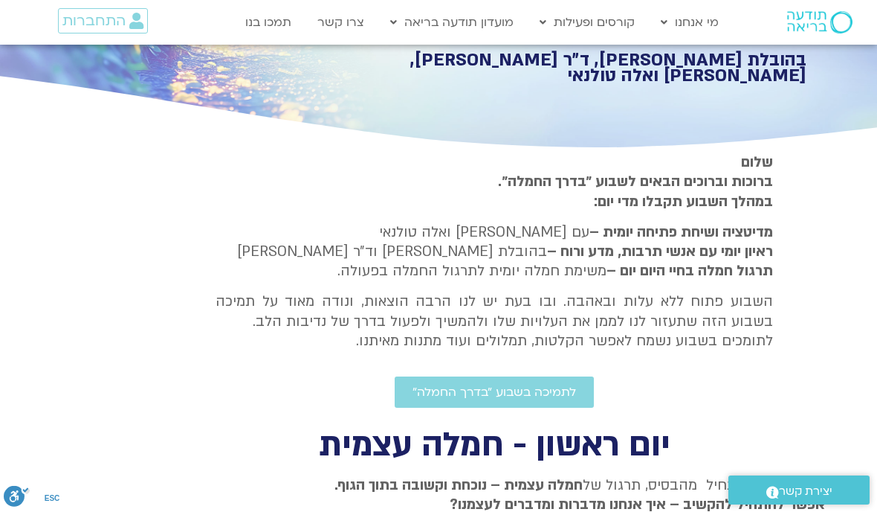
type input "992.52"
type input "2817.733333"
type input "992.52"
type input "2817.733333"
type input "992.52"
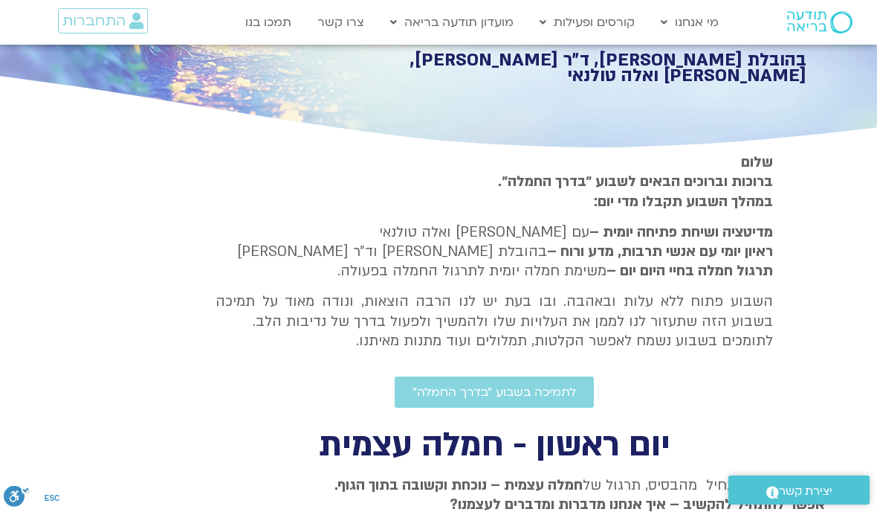
type input "2817.733333"
type input "992.52"
type input "2817.733333"
type input "992.52"
type input "2817.733333"
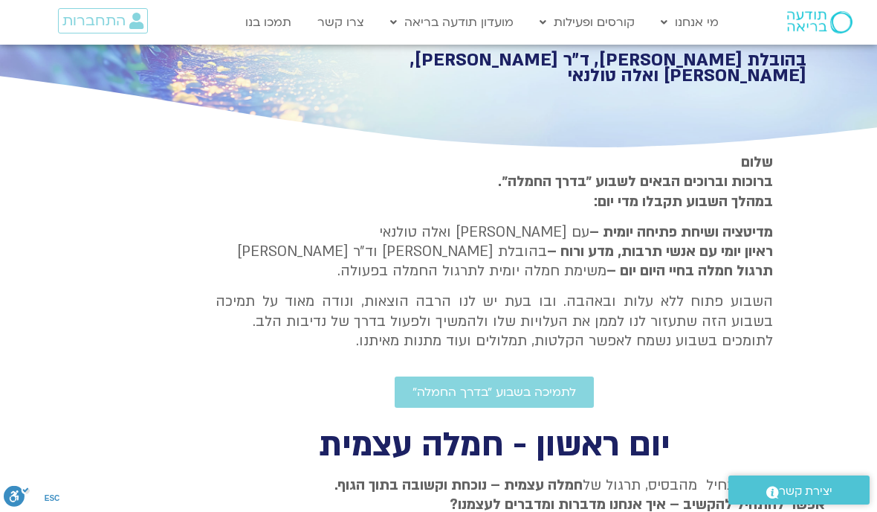
type input "992.52"
type input "2817.733333"
type input "992.52"
type input "2817.733333"
type input "992.52"
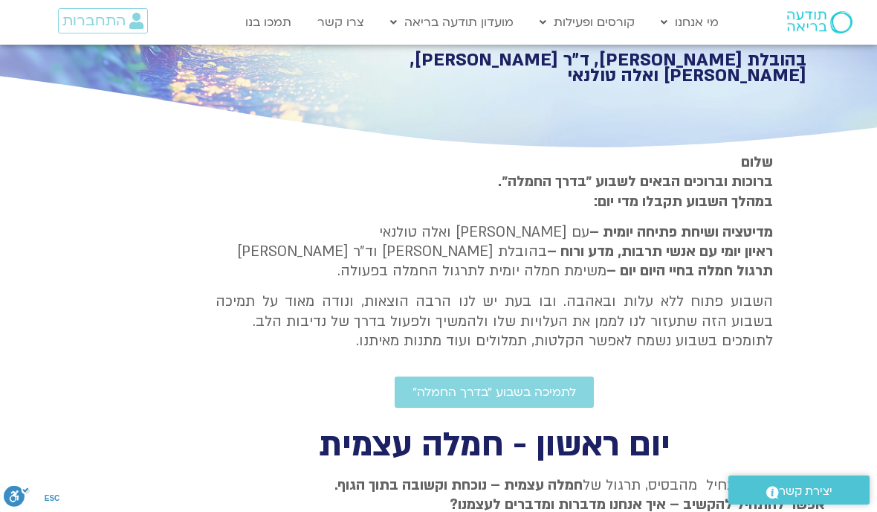
type input "2817.733333"
type input "992.52"
type input "2817.733333"
type input "992.52"
type input "2817.733333"
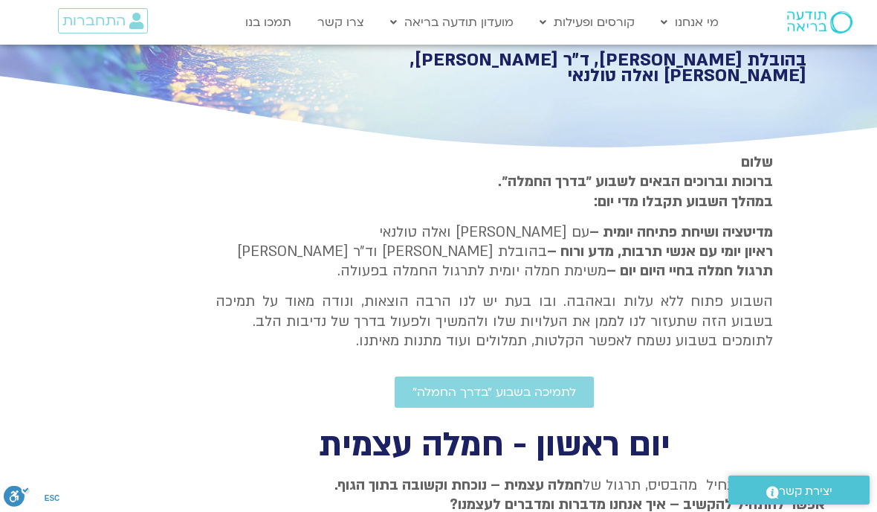
type input "992.52"
type input "2817.733333"
type input "992.52"
type input "2817.733333"
type input "992.52"
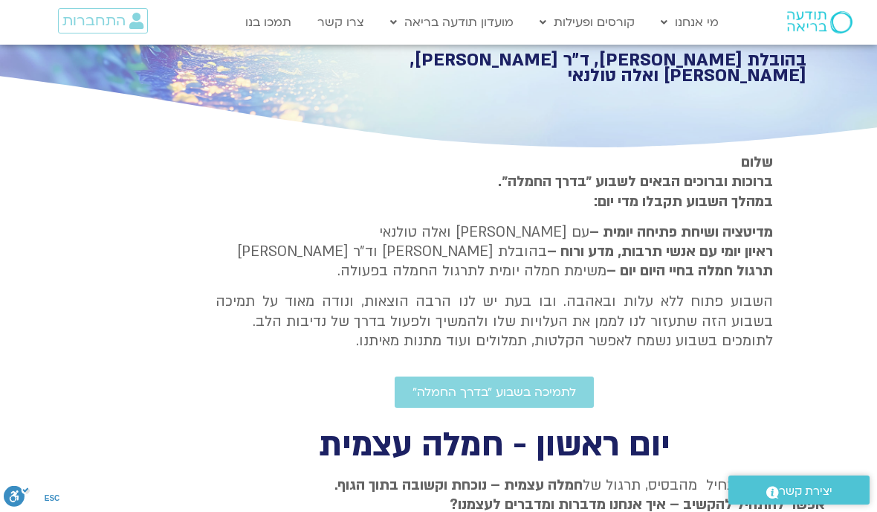
type input "2817.733333"
type input "992.52"
type input "2817.733333"
type input "992.52"
type input "2817.733333"
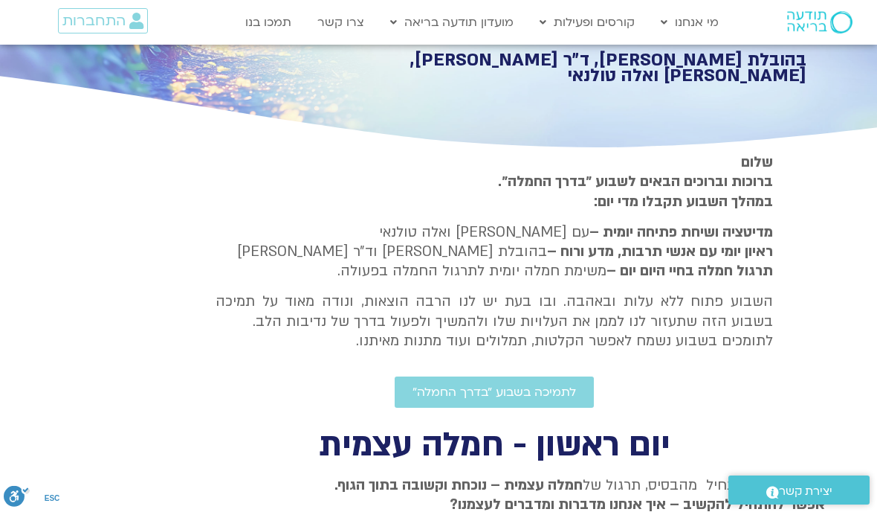
type input "992.52"
type input "2817.733333"
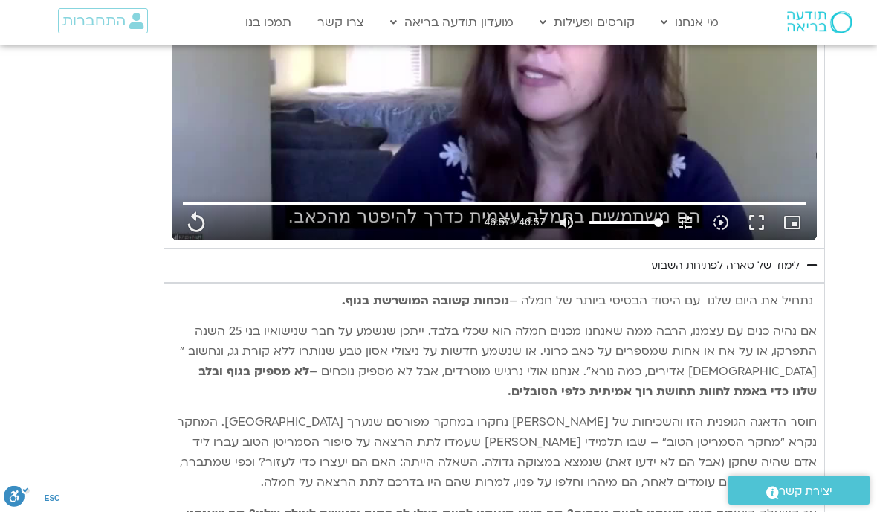
scroll to position [1434, 0]
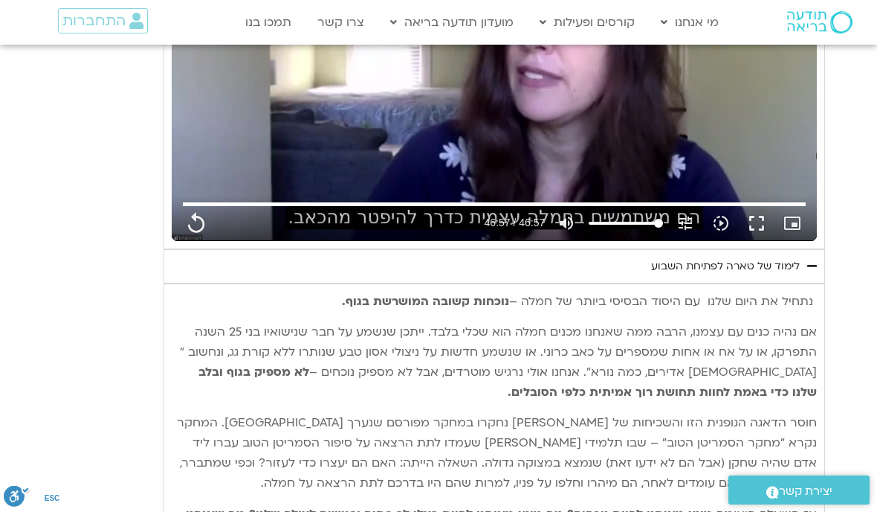
click at [767, 249] on summary "לימוד של טארה לפתיחת השבוע" at bounding box center [495, 266] width 662 height 34
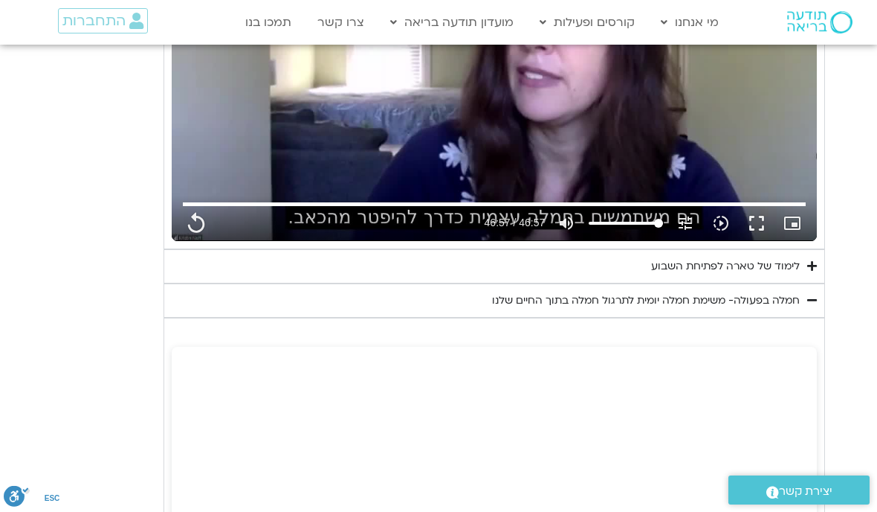
click at [807, 260] on icon "Accordion. Open links with Enter or Space, close with Escape, and navigate with…" at bounding box center [812, 265] width 10 height 11
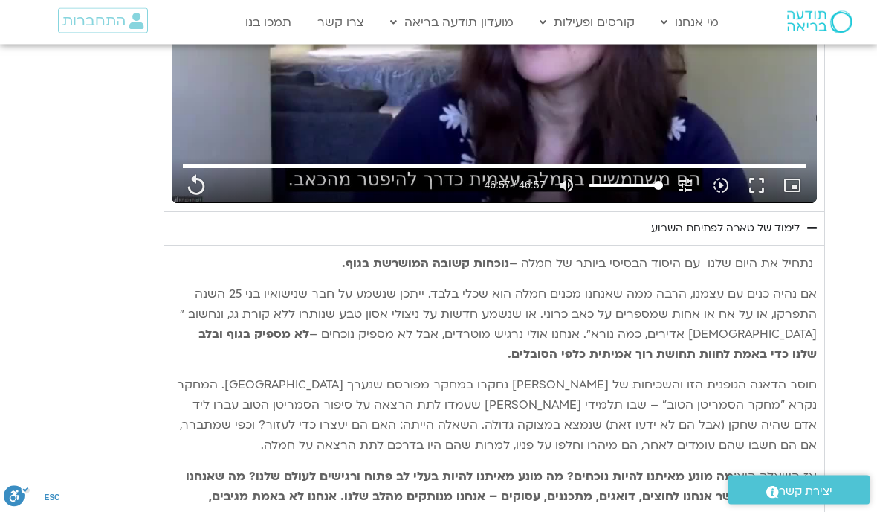
scroll to position [1463, 0]
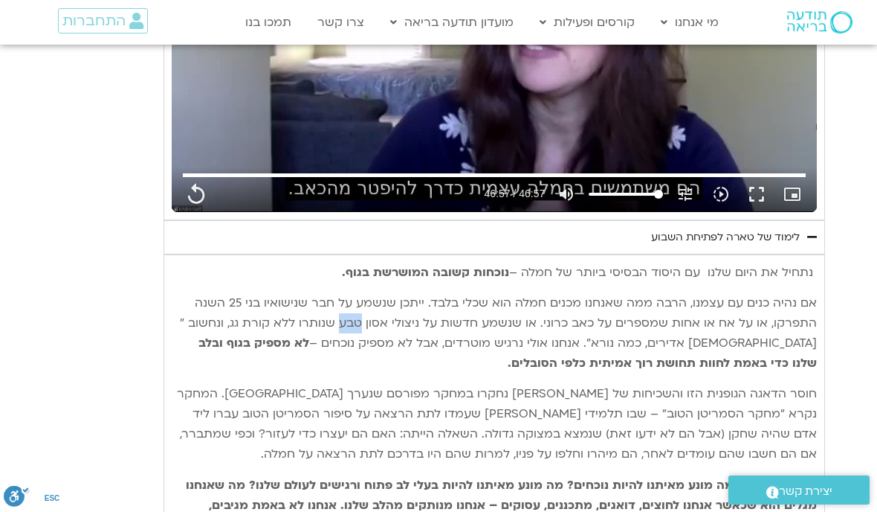
click at [820, 309] on section "יום ראשון - חמלה עצמית השבוע שלנו מתחיל מהבסיס, תרגול של חמלה עצמית – נוכחת וקש…" at bounding box center [438, 444] width 877 height 2555
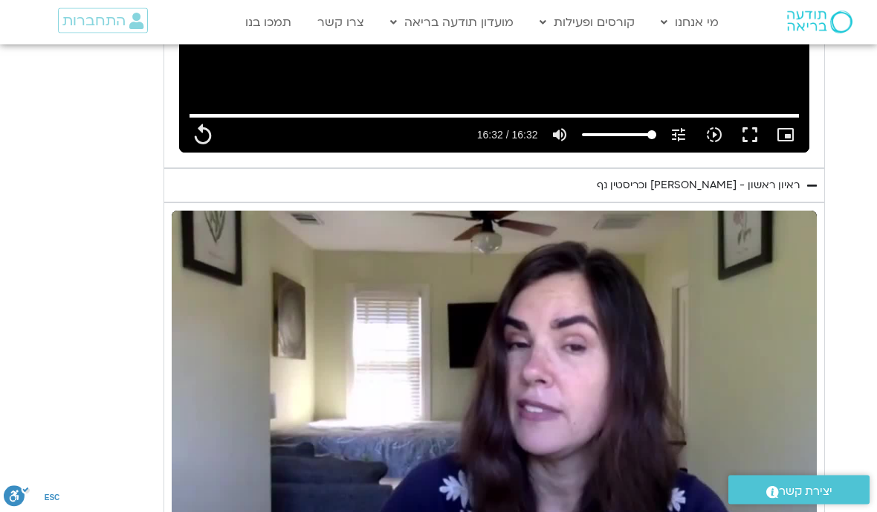
scroll to position [1101, 0]
click at [807, 180] on icon "Accordion. Open links with Enter or Space, close with Escape, and navigate with…" at bounding box center [812, 185] width 10 height 11
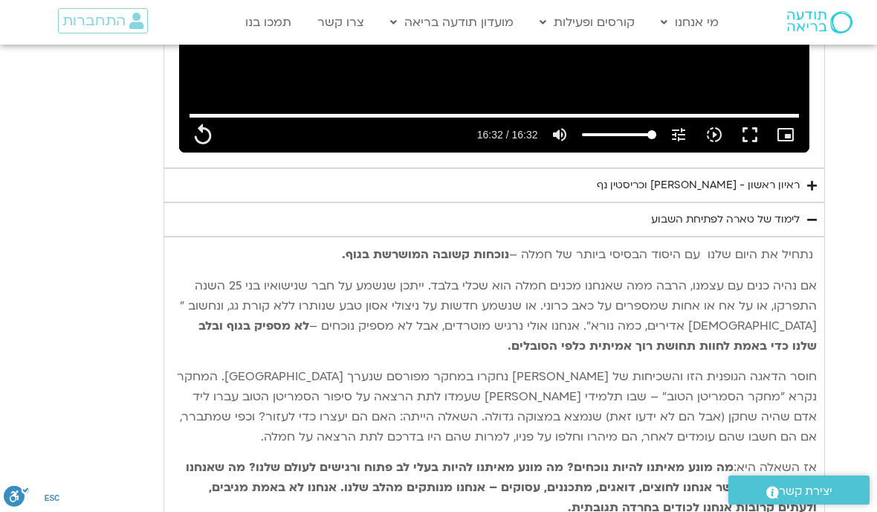
click at [807, 180] on icon "Accordion. Open links with Enter or Space, close with Escape, and navigate with…" at bounding box center [812, 185] width 10 height 11
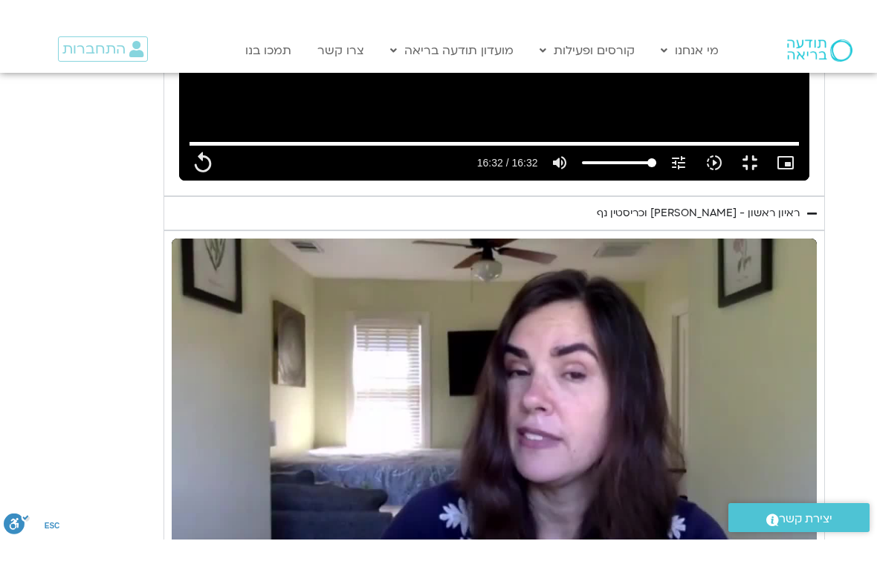
scroll to position [18, 0]
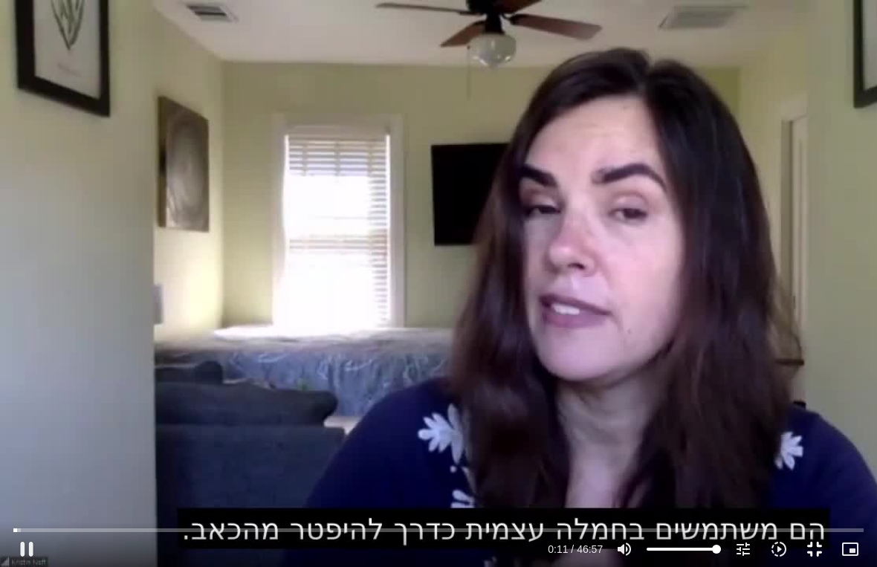
click at [816, 511] on button "fullscreen_exit" at bounding box center [815, 550] width 36 height 36
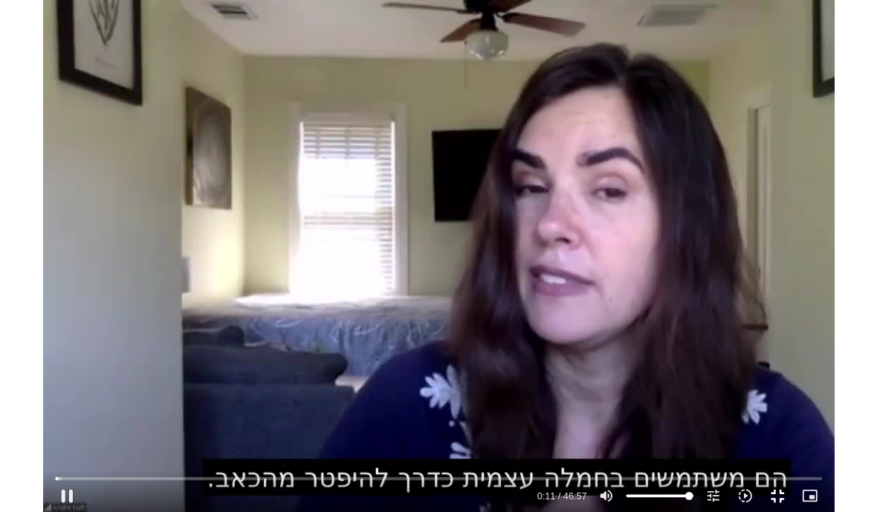
scroll to position [1101, 0]
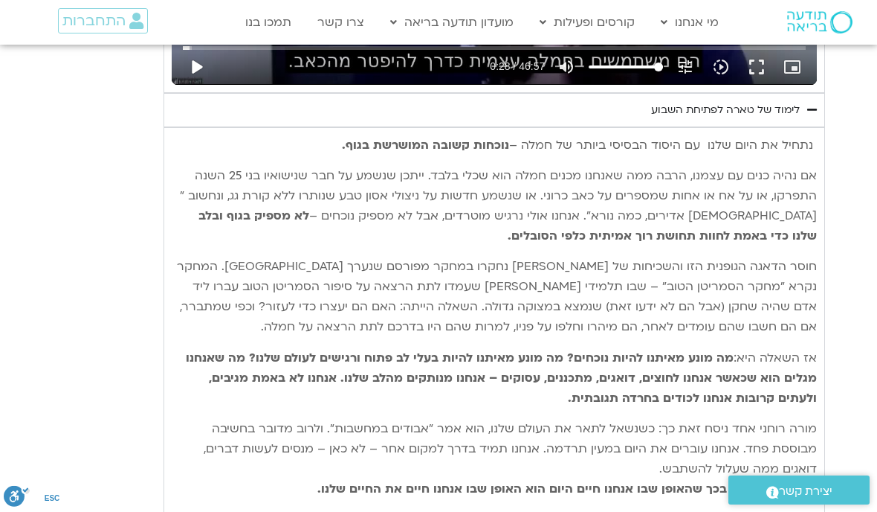
scroll to position [1590, 0]
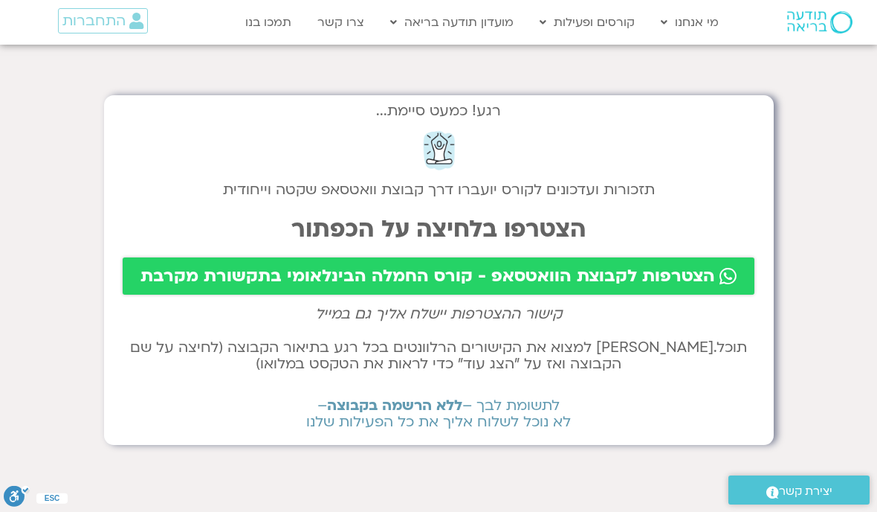
click at [561, 277] on span "הצטרפות לקבוצת הוואטסאפ - קורס החמלה הבינלאומי בתקשורת מקרבת" at bounding box center [428, 275] width 575 height 19
